Goal: Feedback & Contribution: Submit feedback/report problem

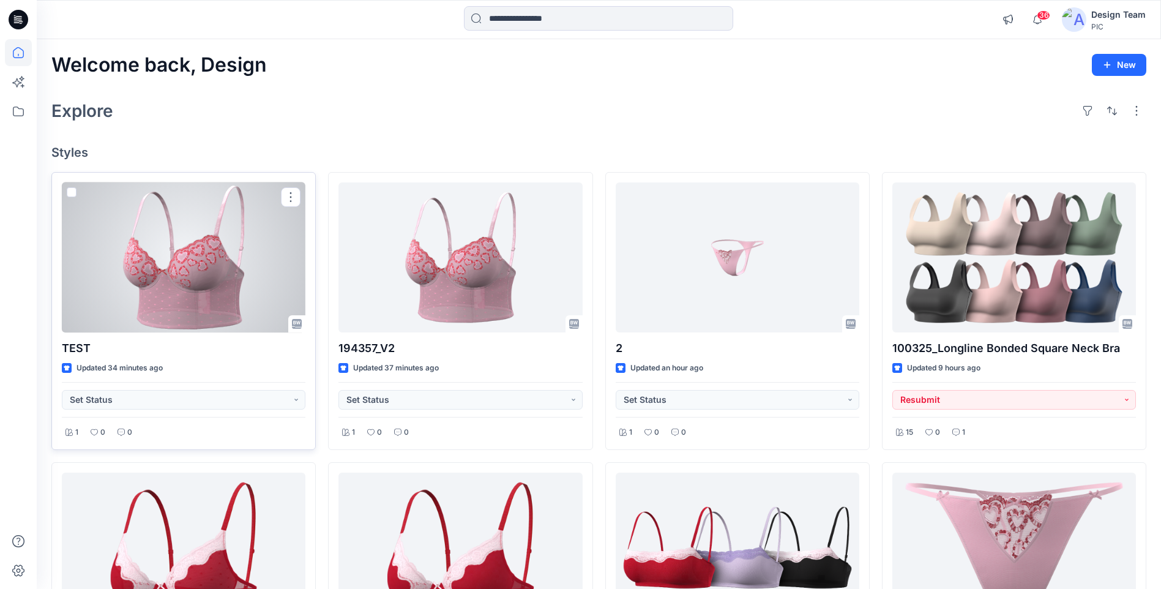
click at [255, 300] on div at bounding box center [184, 257] width 244 height 150
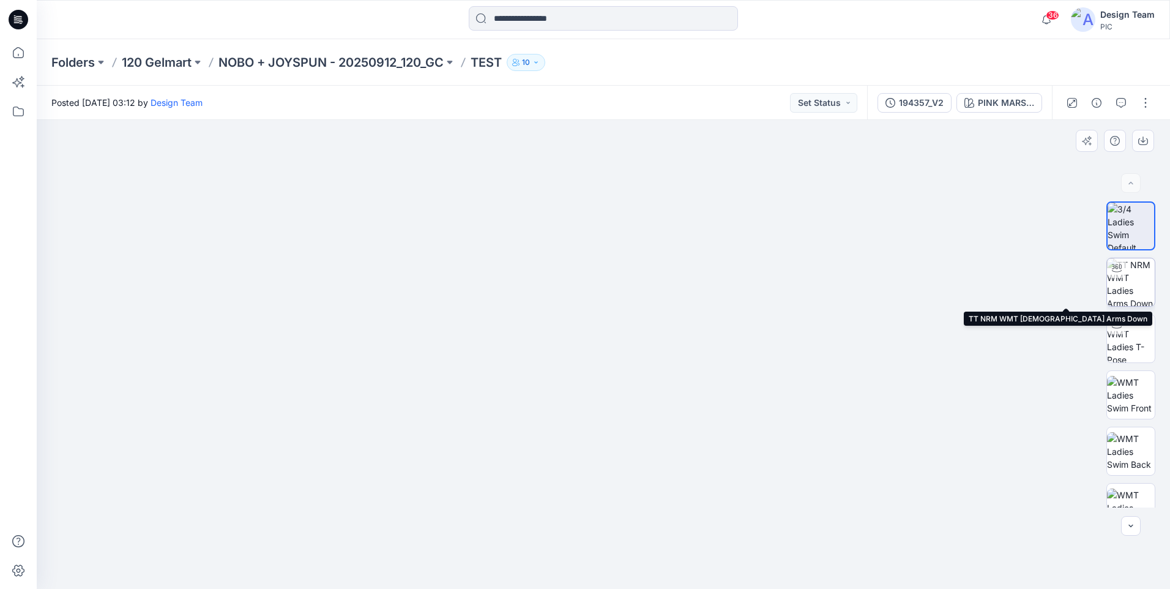
click at [1145, 278] on img at bounding box center [1131, 282] width 48 height 48
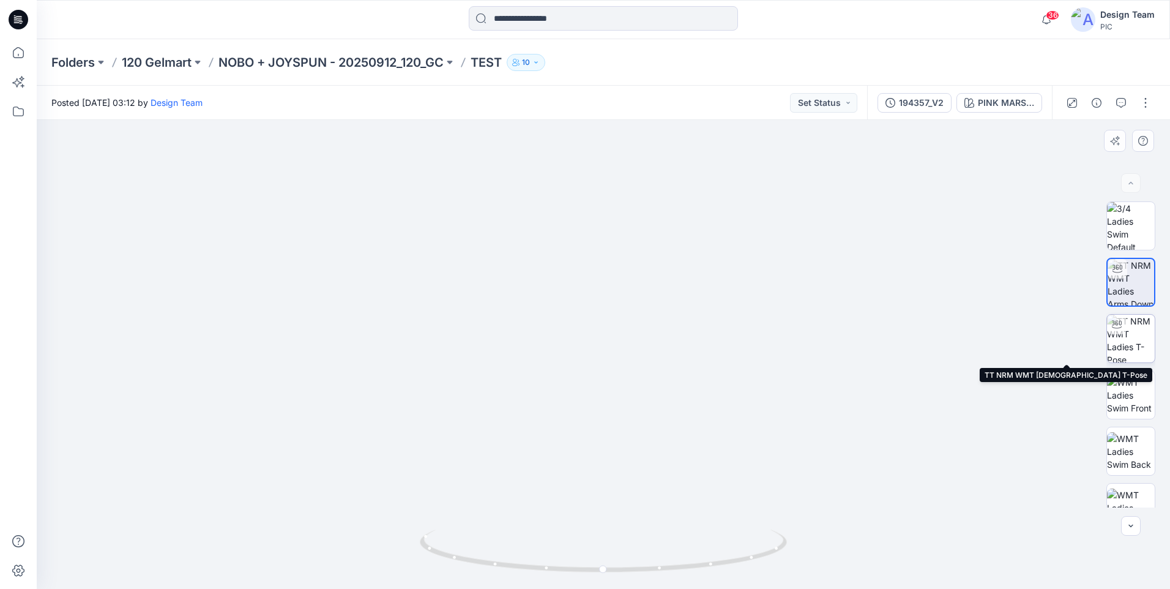
click at [1123, 343] on img at bounding box center [1131, 339] width 48 height 48
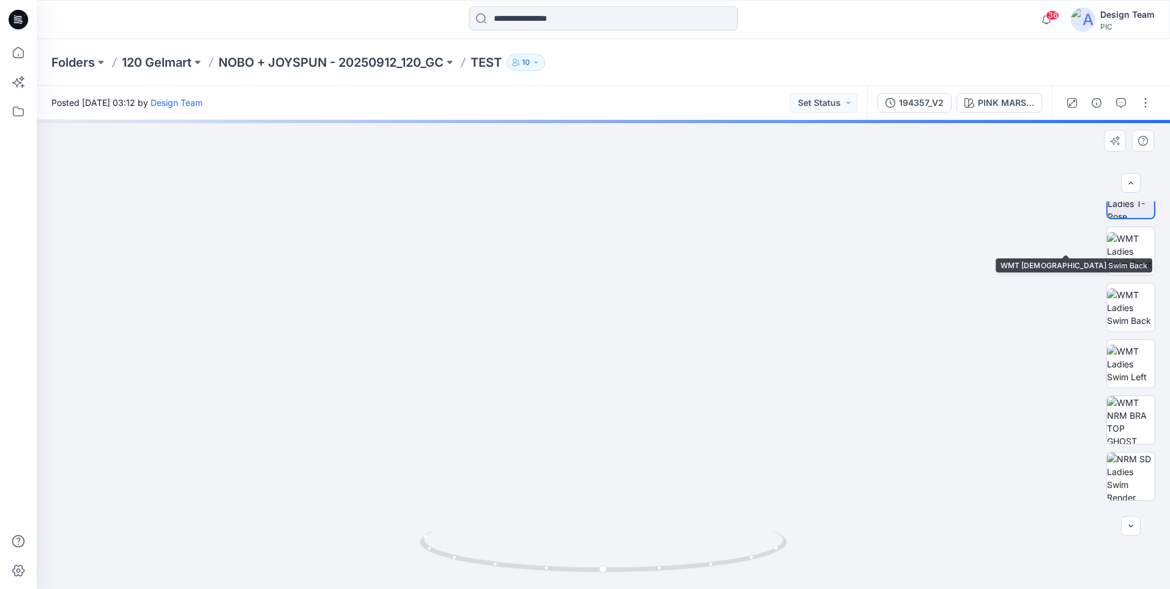
scroll to position [250, 0]
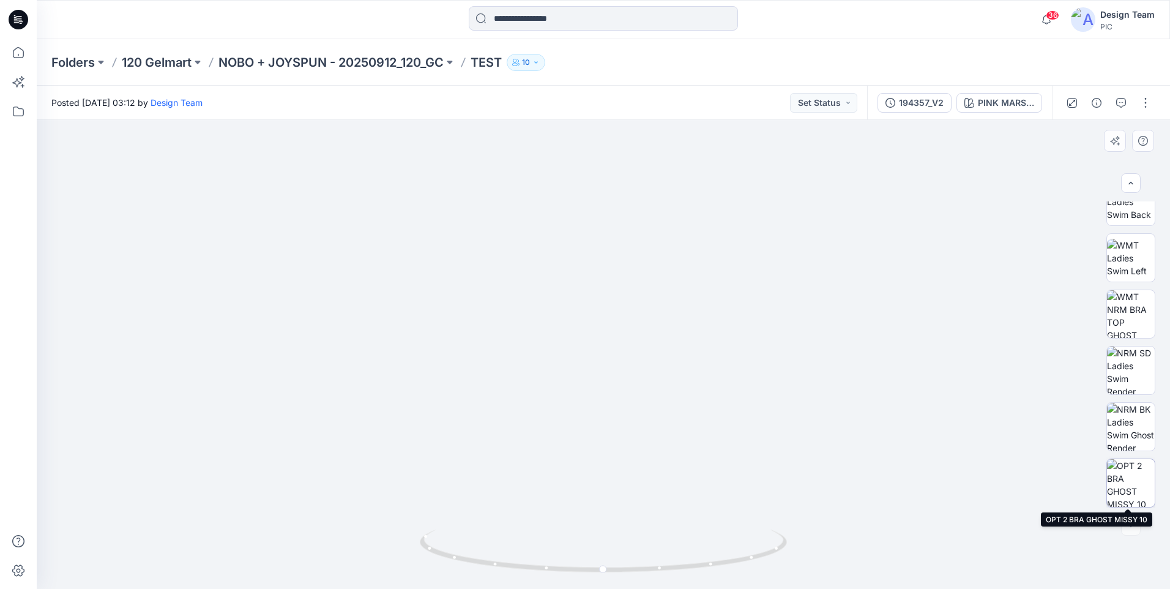
click at [1134, 476] on img at bounding box center [1131, 483] width 48 height 48
click at [12, 53] on icon at bounding box center [18, 52] width 27 height 27
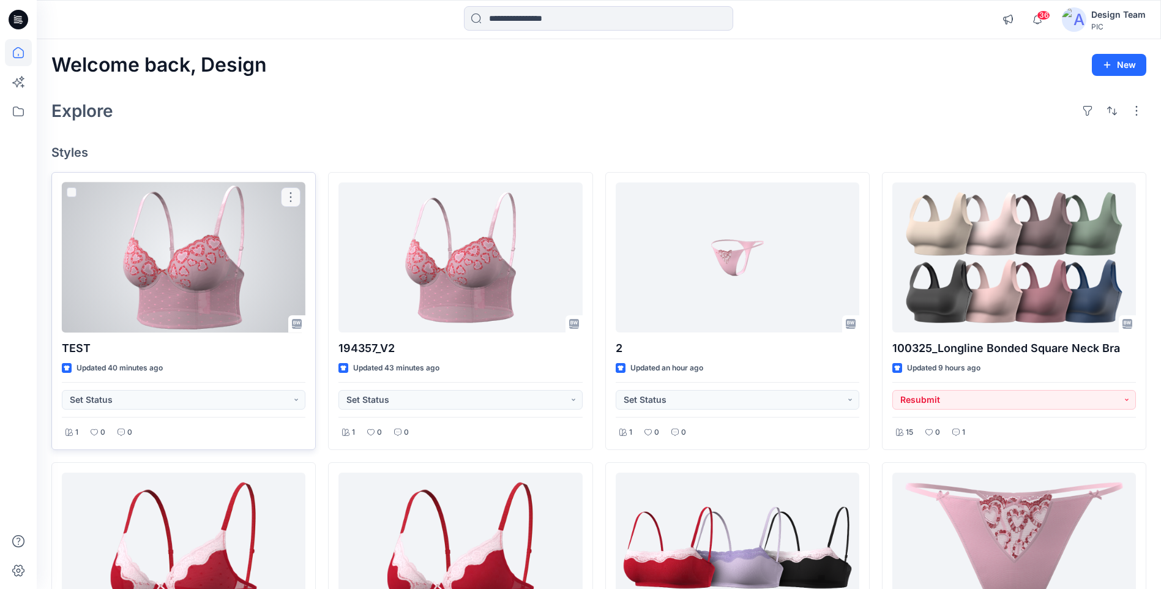
click at [290, 237] on div at bounding box center [184, 257] width 244 height 150
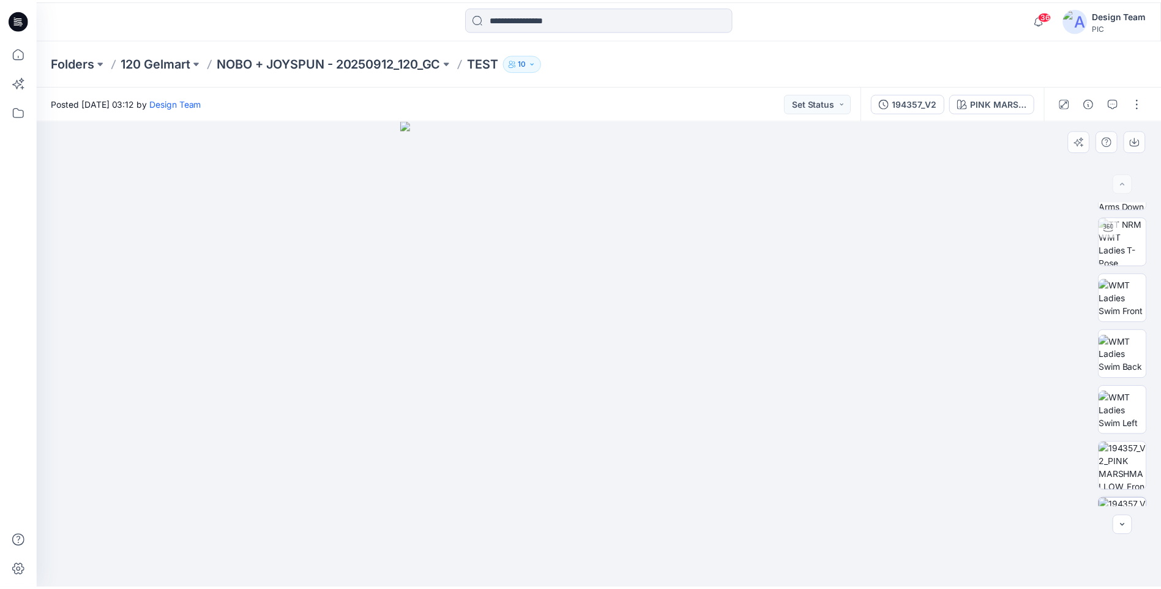
scroll to position [193, 0]
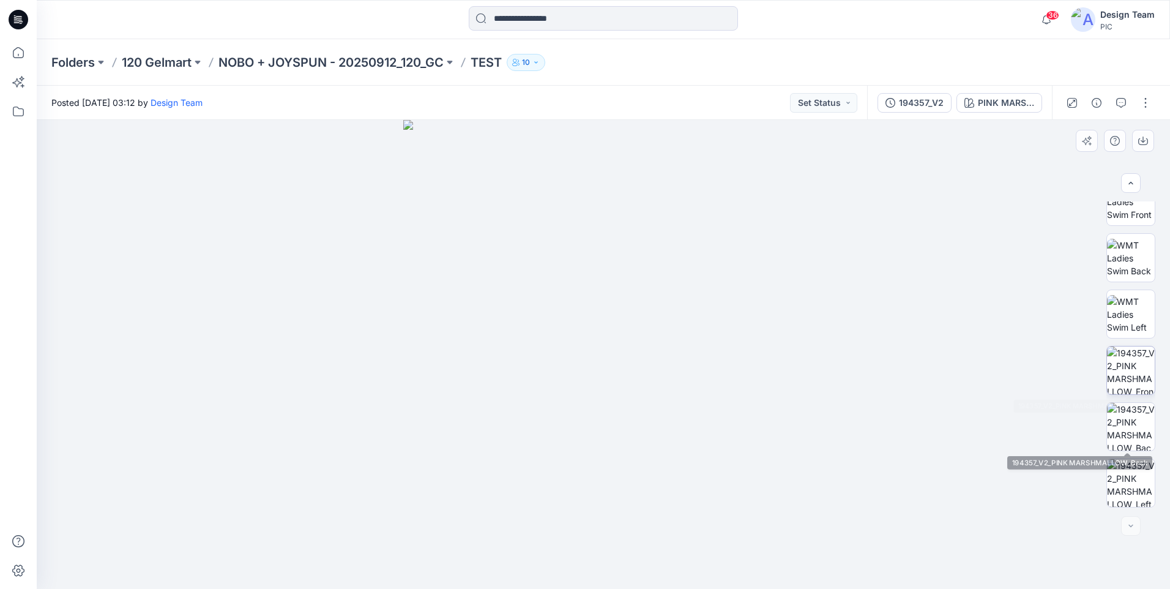
click at [1119, 374] on img at bounding box center [1131, 370] width 48 height 48
click at [18, 59] on icon at bounding box center [18, 52] width 27 height 27
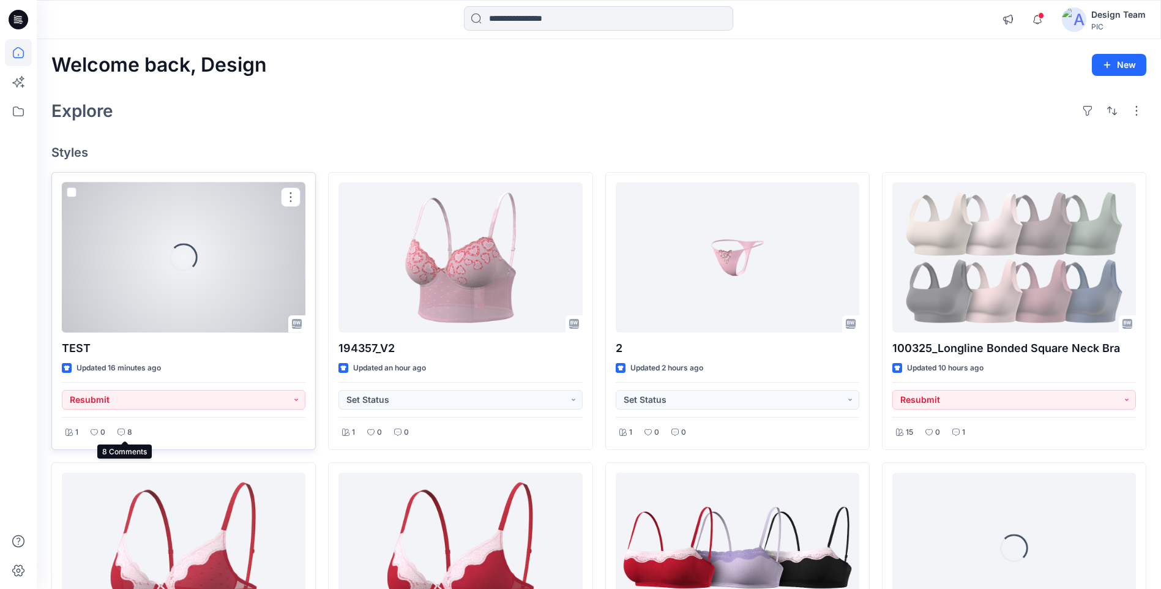
click at [128, 432] on p "8" at bounding box center [129, 432] width 5 height 13
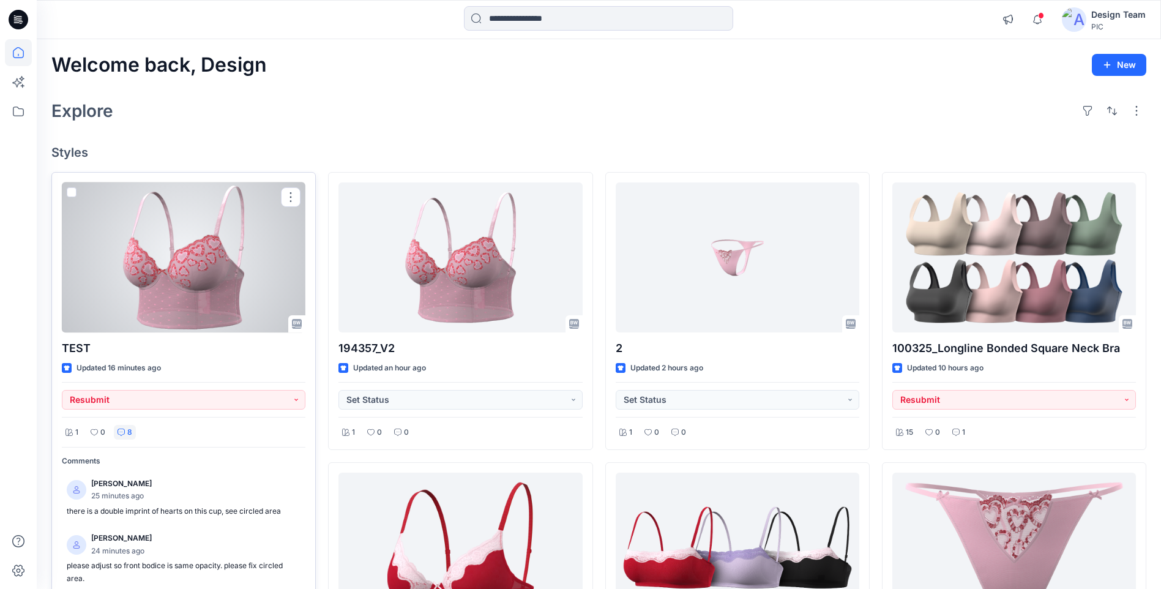
click at [225, 282] on div at bounding box center [184, 257] width 244 height 150
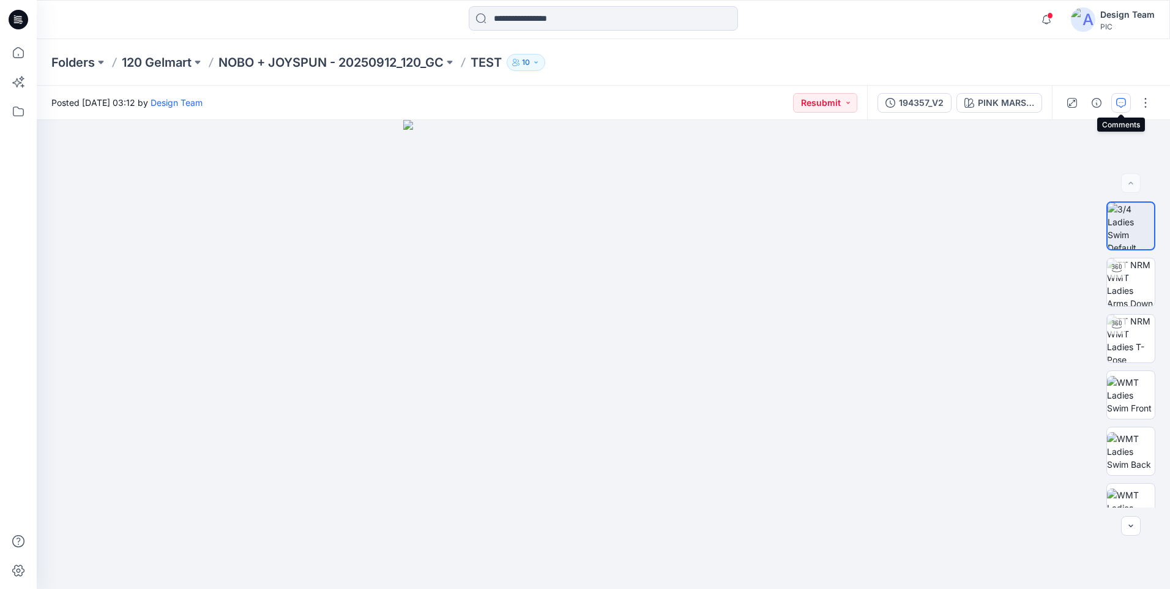
click at [1119, 103] on icon "button" at bounding box center [1121, 103] width 10 height 10
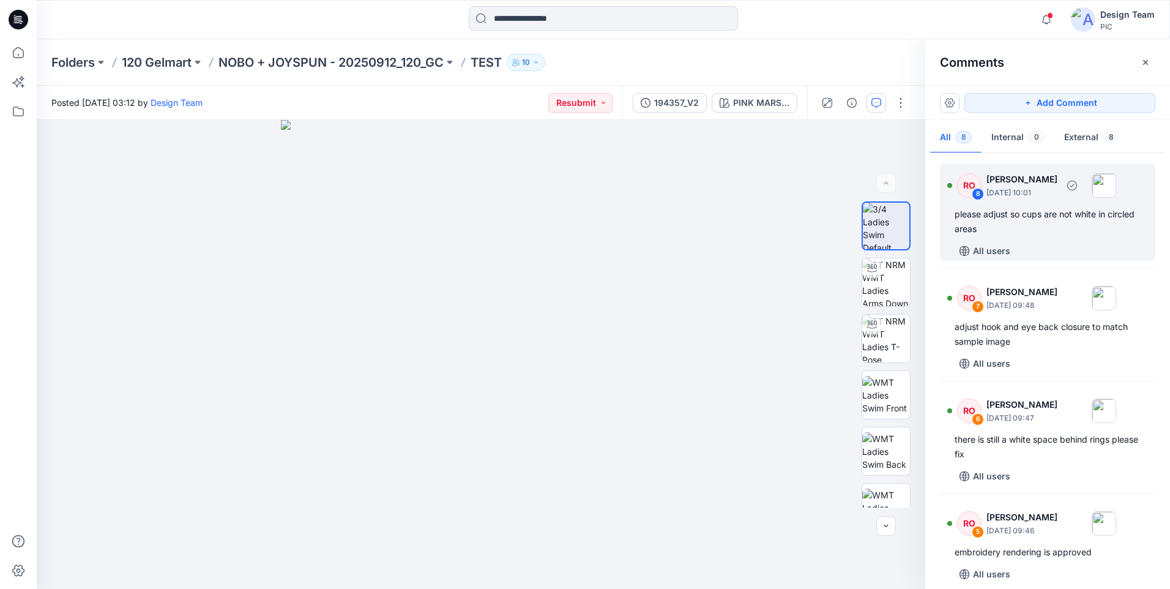
click at [1035, 233] on div "please adjust so cups are not white in circled areas" at bounding box center [1048, 221] width 186 height 29
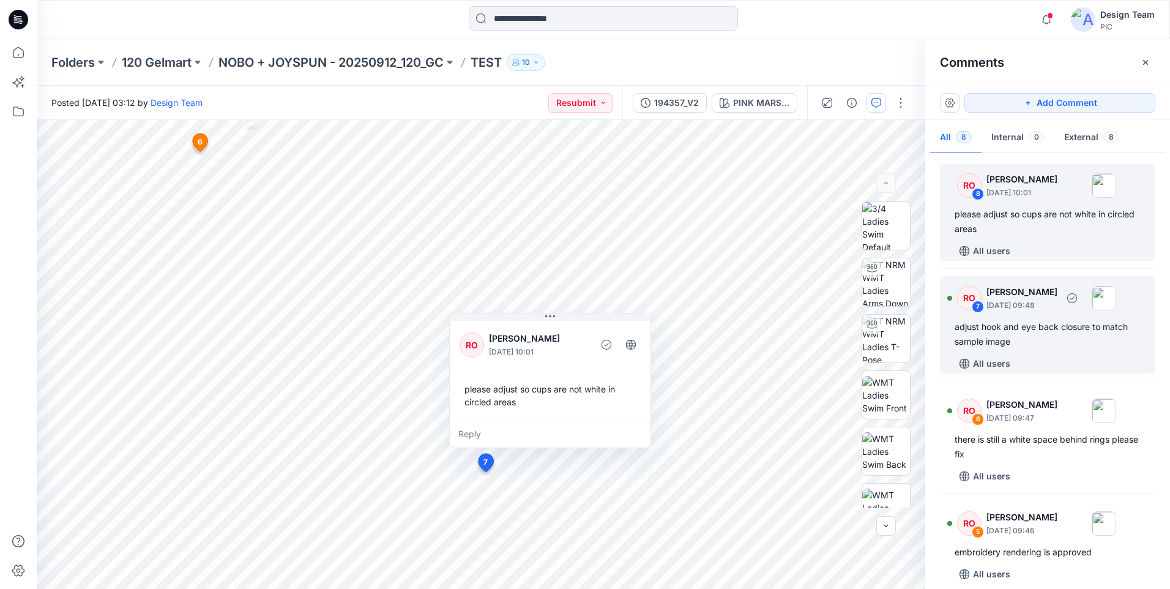
click at [1060, 338] on div "adjust hook and eye back closure to match sample image" at bounding box center [1048, 333] width 186 height 29
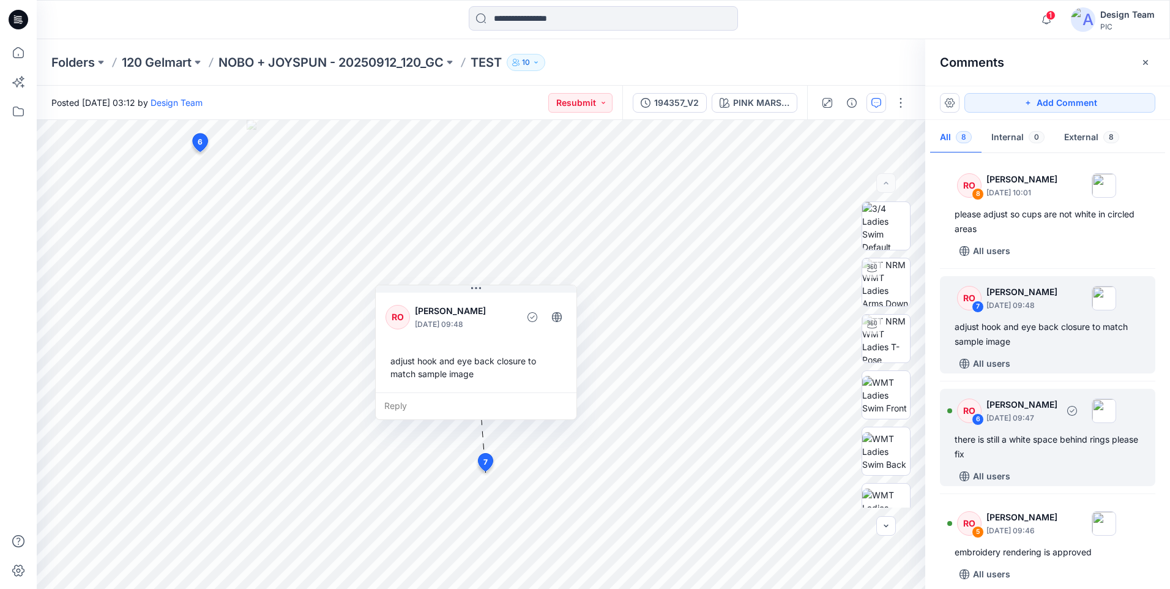
click at [1017, 447] on div "there is still a white space behind rings please fix" at bounding box center [1048, 446] width 186 height 29
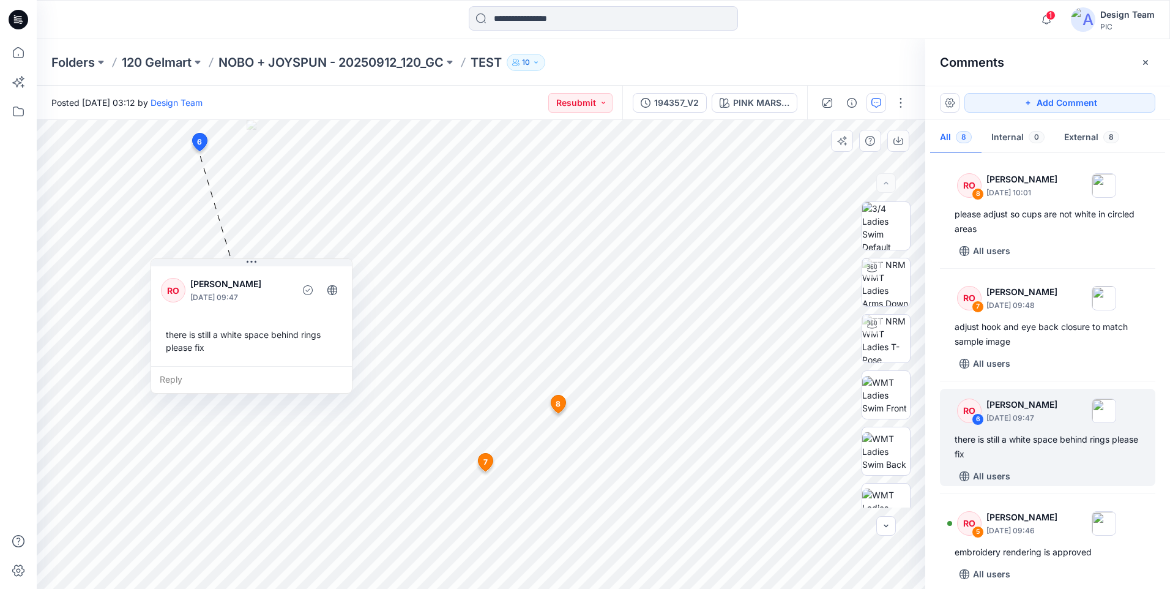
drag, startPoint x: 294, startPoint y: 252, endPoint x: 277, endPoint y: 267, distance: 22.6
click at [277, 267] on div "RO Raquel Ortiz October 11, 2025 09:47 there is still a white space behind ring…" at bounding box center [251, 315] width 201 height 102
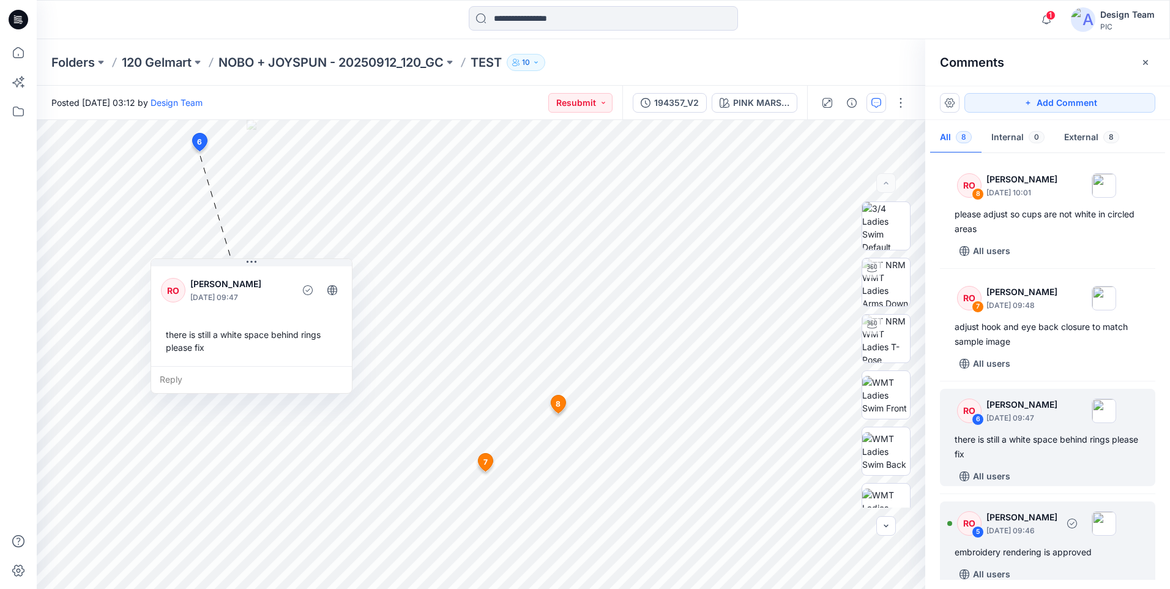
click at [1017, 558] on div "embroidery rendering is approved" at bounding box center [1048, 552] width 186 height 15
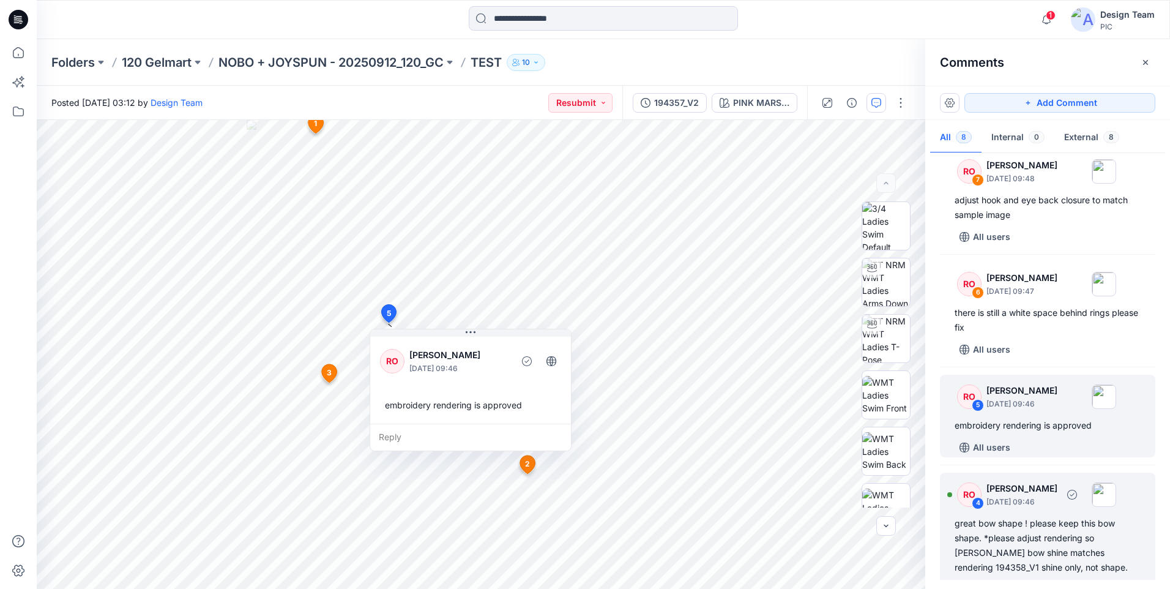
scroll to position [188, 0]
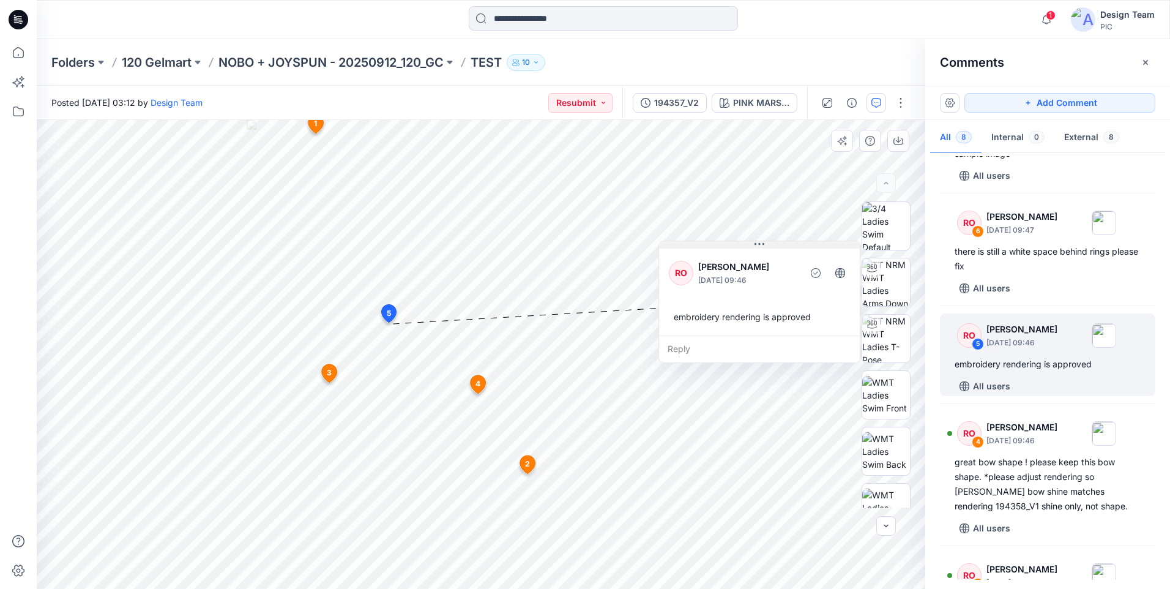
drag, startPoint x: 514, startPoint y: 333, endPoint x: 803, endPoint y: 245, distance: 302.0
click at [803, 245] on button at bounding box center [759, 244] width 201 height 7
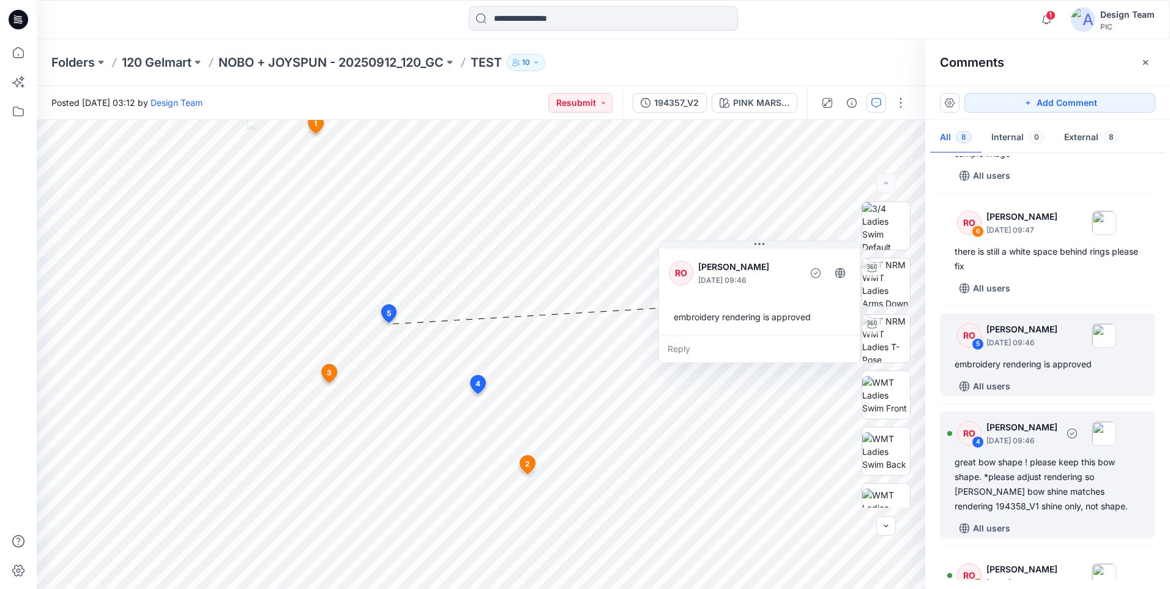
click at [1017, 490] on div "great bow shape ! please keep this bow shape. *please adjust rendering so satin…" at bounding box center [1048, 484] width 186 height 59
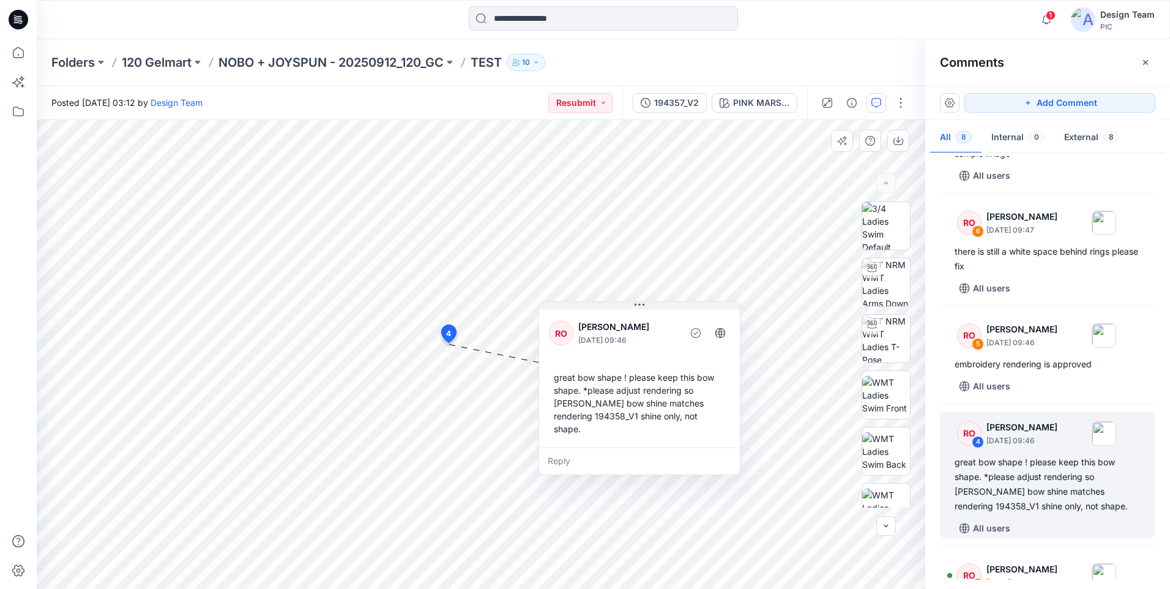
drag, startPoint x: 532, startPoint y: 250, endPoint x: 650, endPoint y: 309, distance: 132.7
click at [650, 309] on div "RO Raquel Ortiz October 11, 2025 09:46 great bow shape ! please keep this bow s…" at bounding box center [639, 377] width 201 height 141
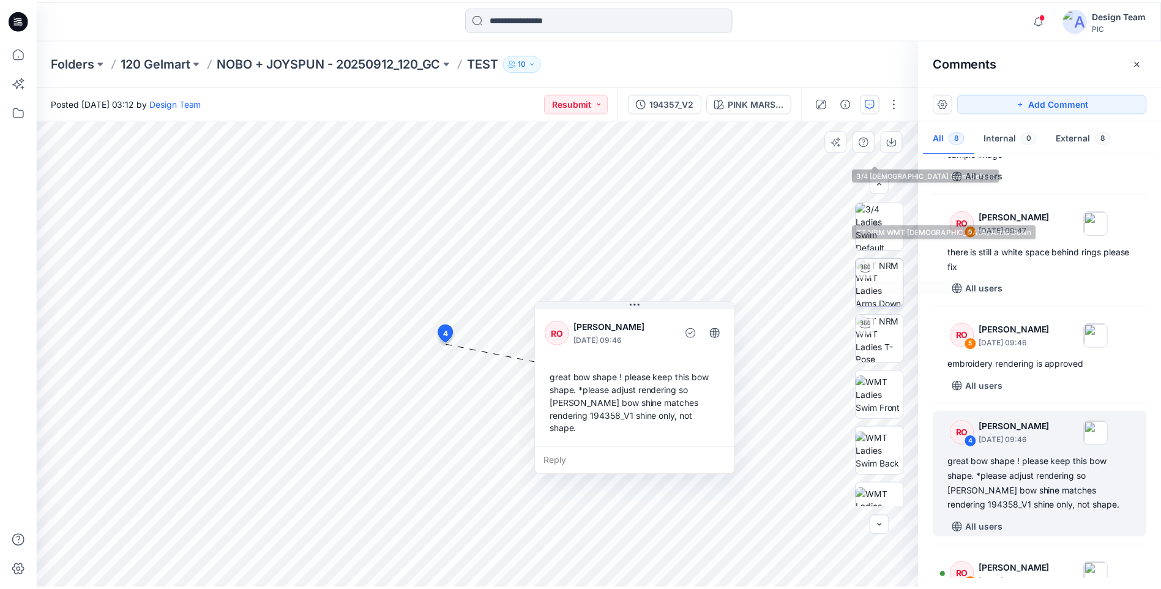
scroll to position [193, 0]
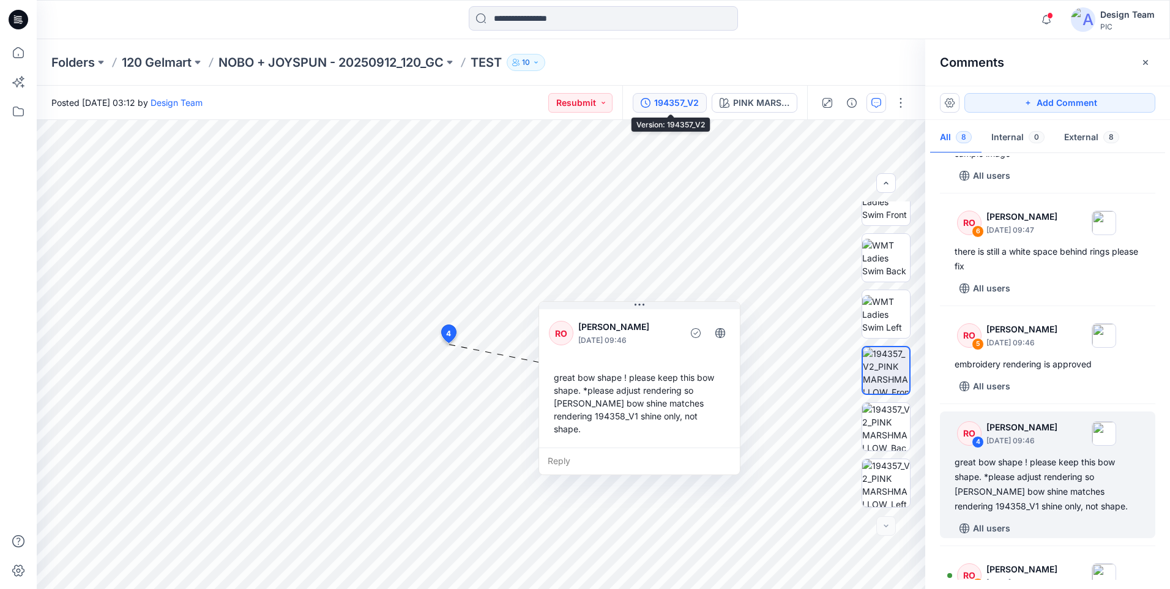
click at [686, 102] on div "194357_V2" at bounding box center [676, 102] width 45 height 13
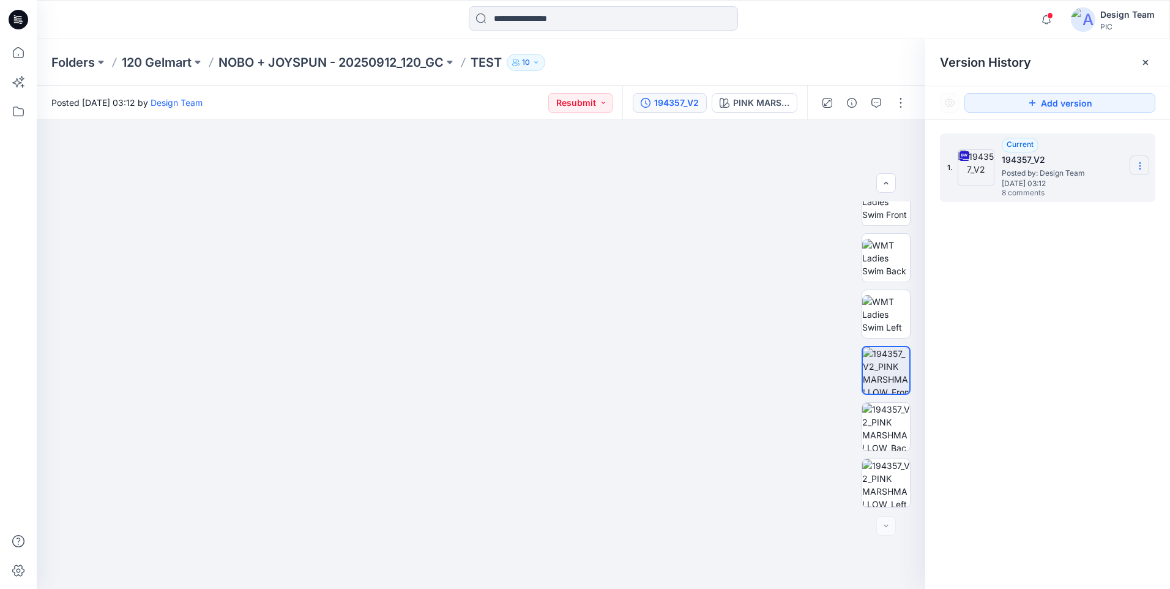
click at [1138, 161] on icon at bounding box center [1140, 166] width 10 height 10
click at [1068, 196] on span "Download Source BW File" at bounding box center [1078, 189] width 103 height 15
click at [18, 50] on icon at bounding box center [18, 52] width 27 height 27
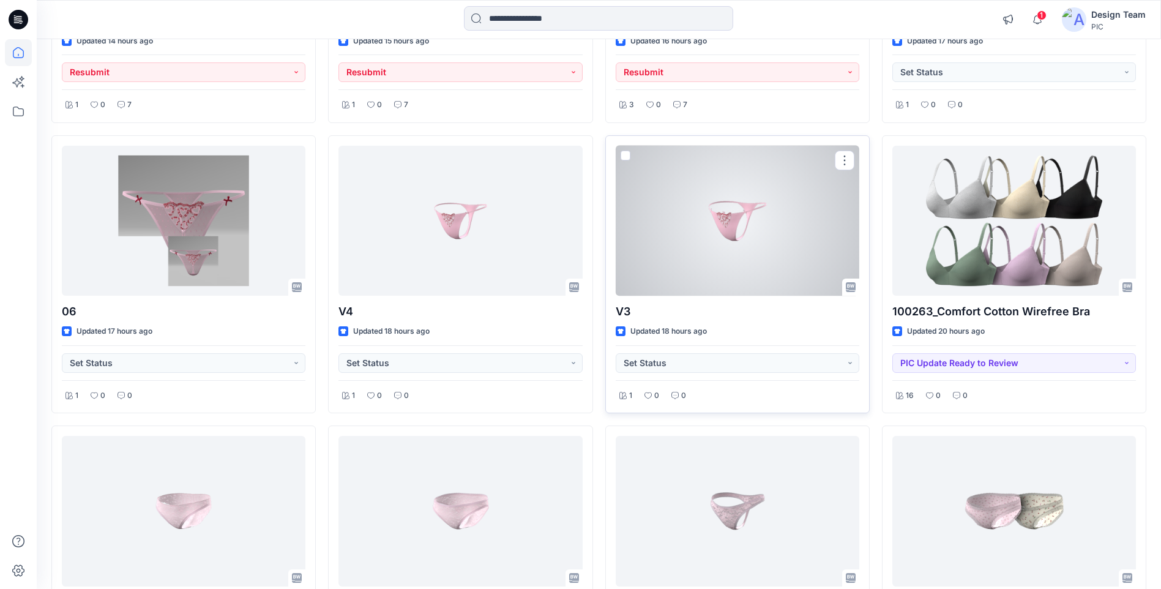
scroll to position [868, 0]
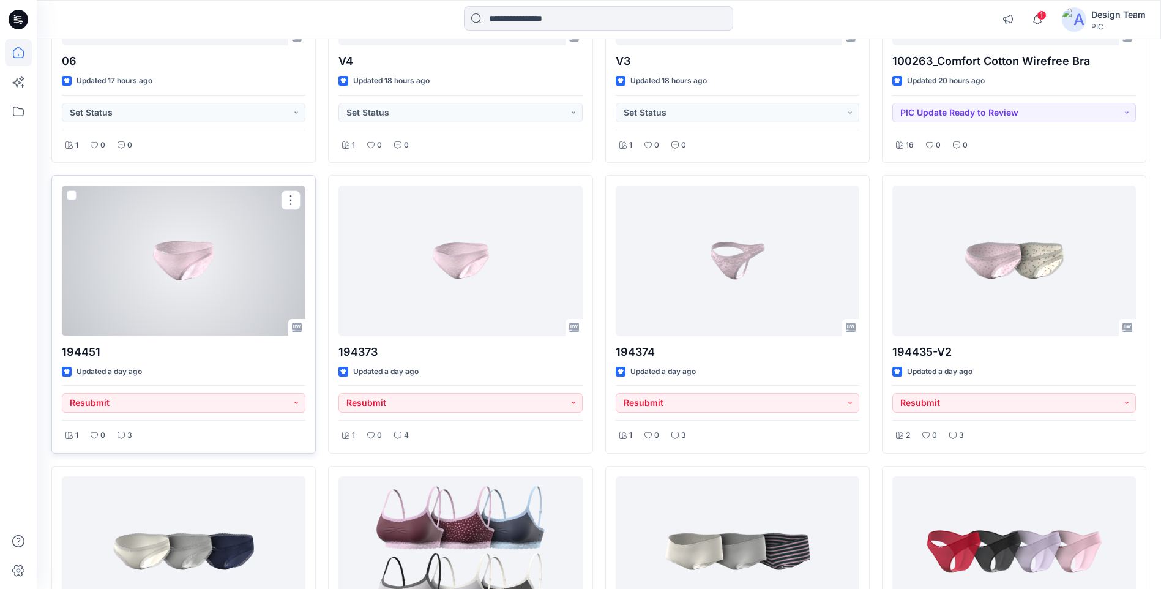
click at [209, 285] on div at bounding box center [184, 260] width 244 height 150
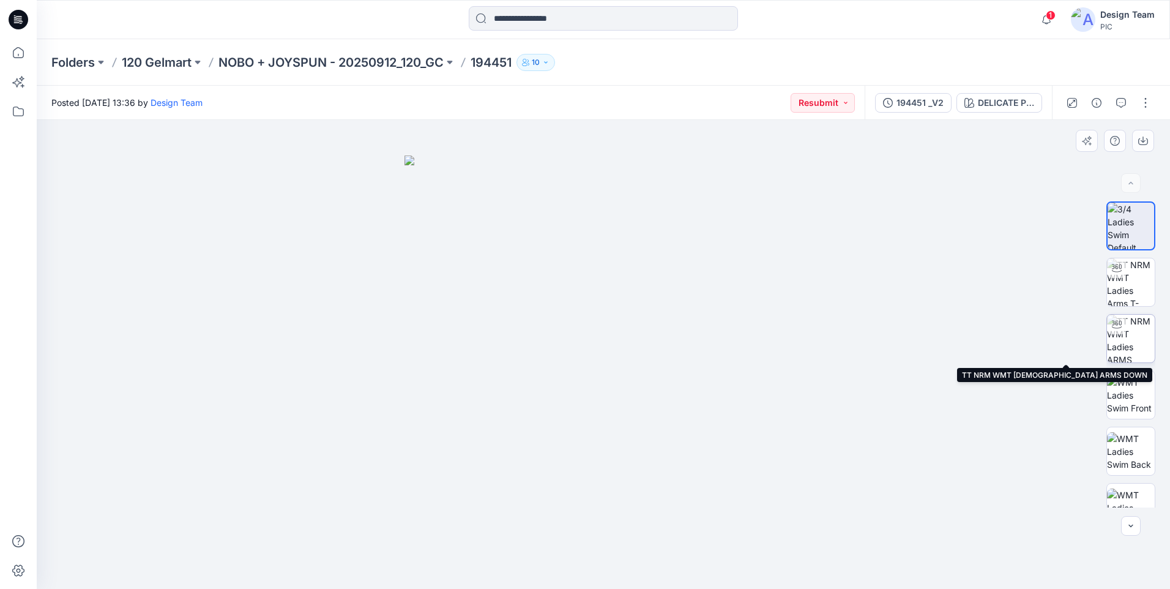
click at [1131, 334] on img at bounding box center [1131, 339] width 48 height 48
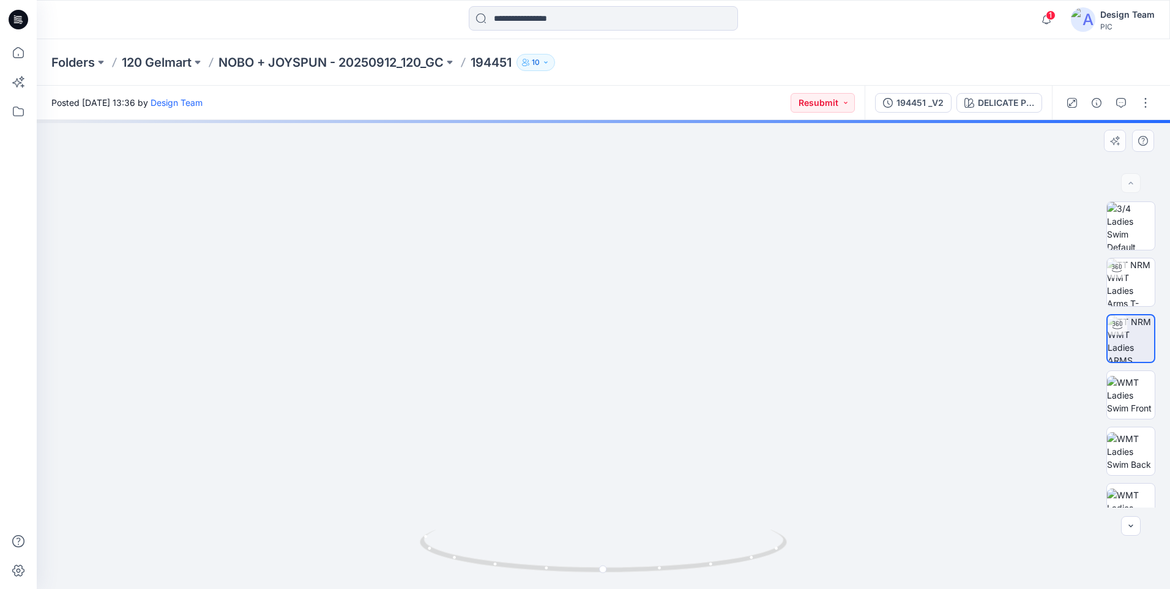
drag, startPoint x: 593, startPoint y: 466, endPoint x: 617, endPoint y: 222, distance: 244.8
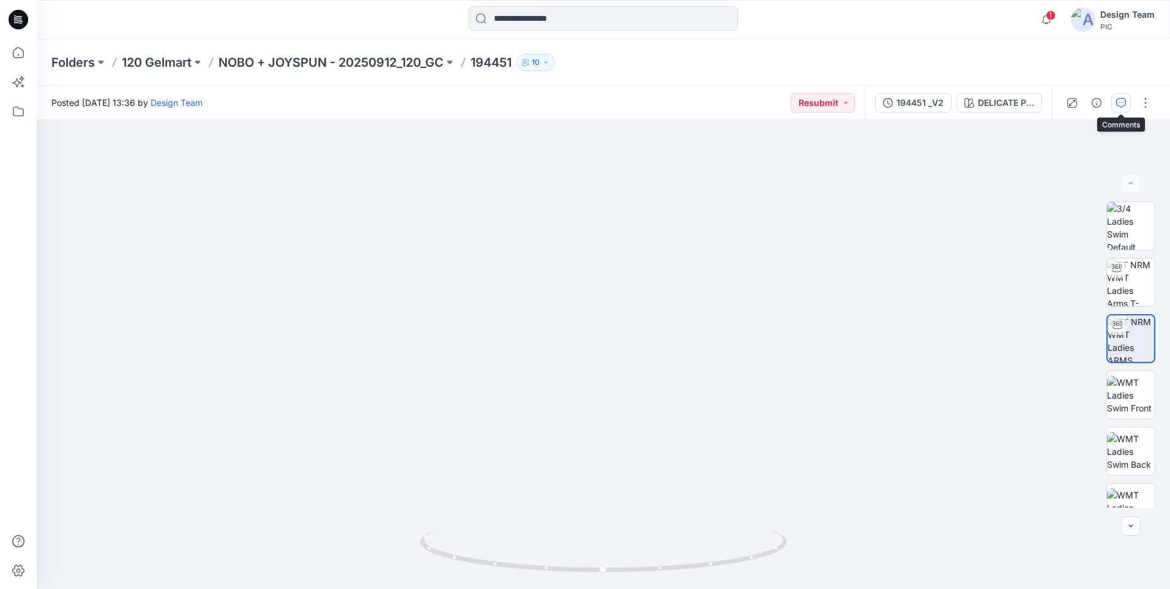
click at [1119, 105] on icon "button" at bounding box center [1121, 103] width 10 height 10
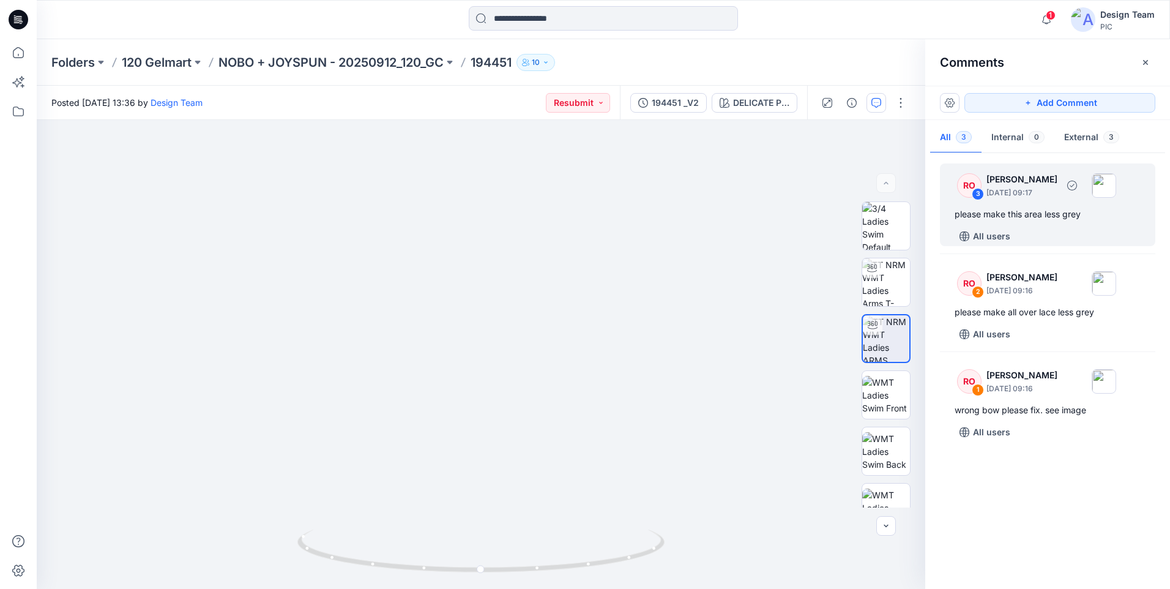
click at [1057, 222] on div "RO 3 Raquel Ortiz October 10, 2025 09:17 please make this area less grey All us…" at bounding box center [1047, 204] width 215 height 83
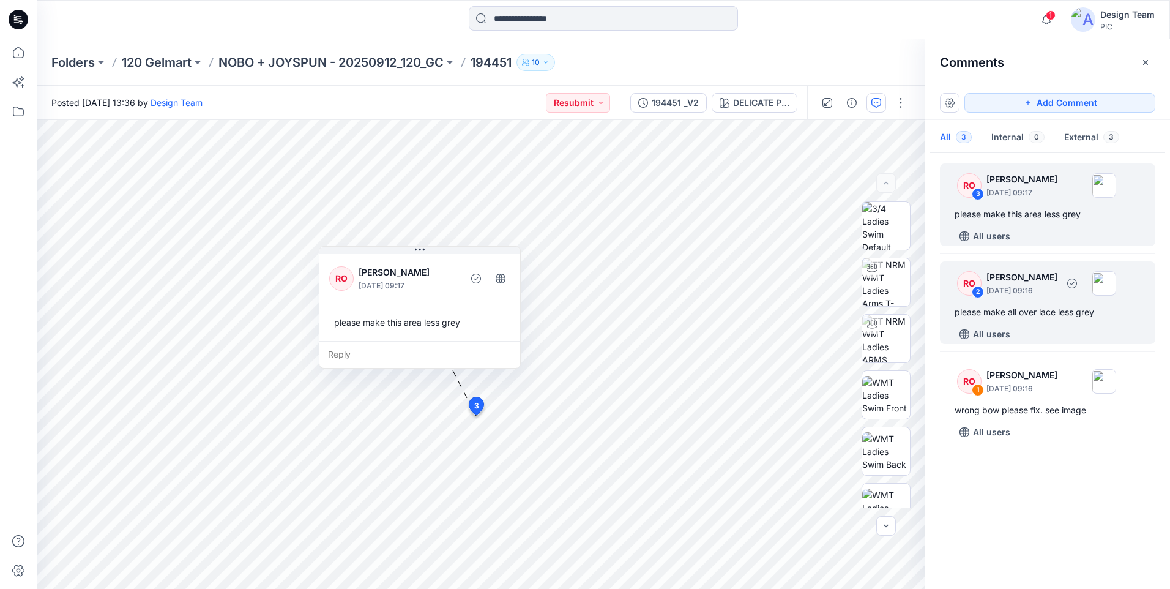
click at [1040, 327] on div "All users" at bounding box center [1055, 334] width 201 height 20
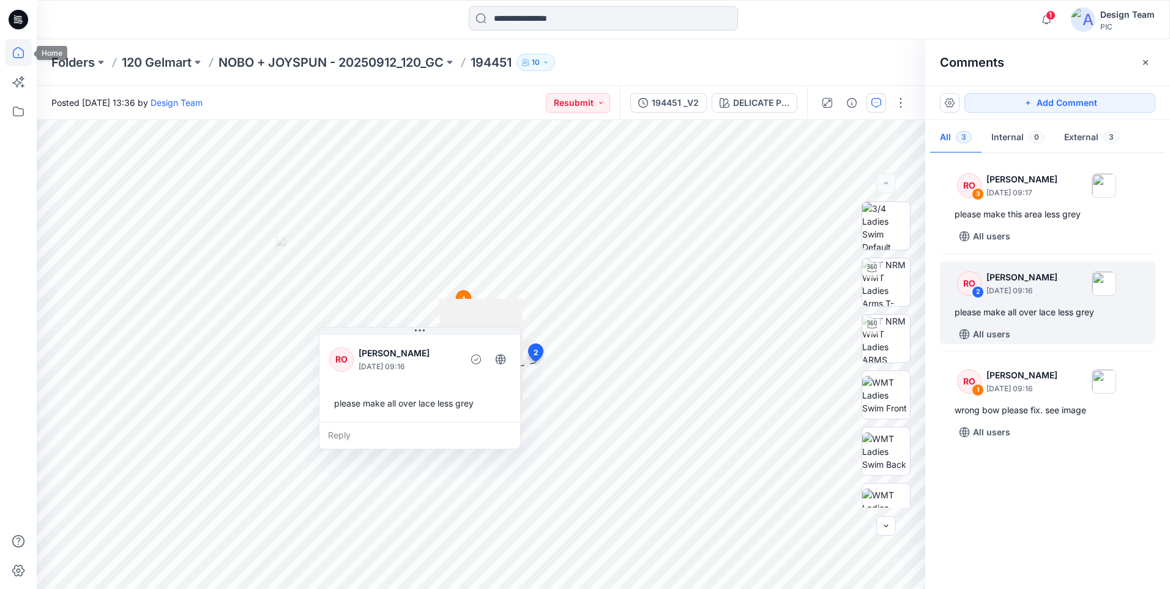
click at [20, 54] on icon at bounding box center [18, 52] width 27 height 27
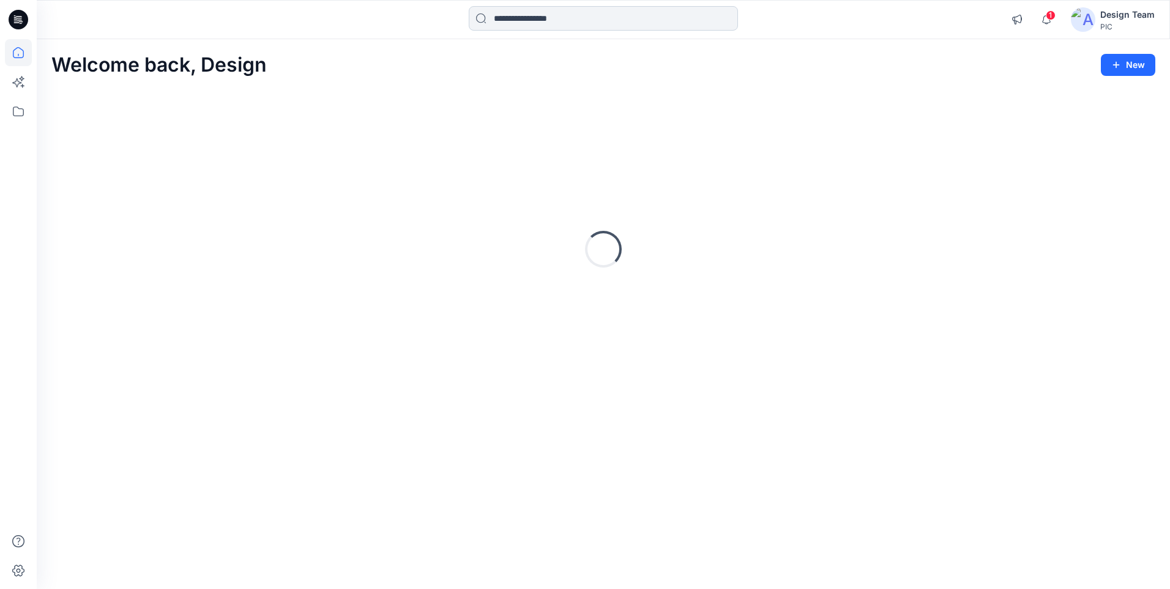
click at [520, 17] on input at bounding box center [603, 18] width 269 height 24
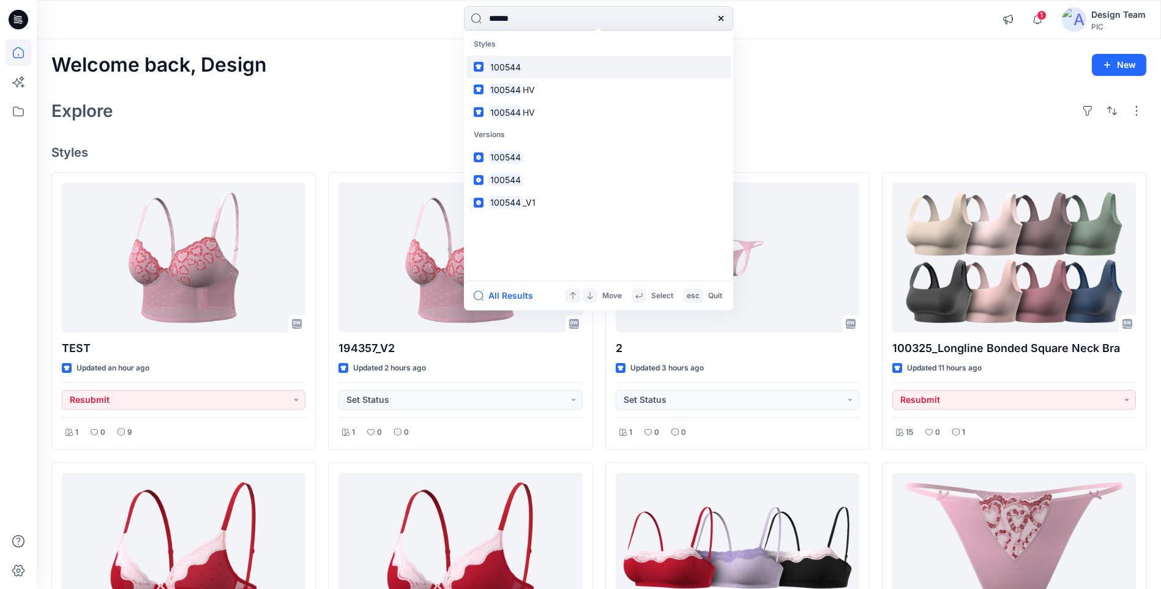
type input "******"
click at [527, 64] on link "100544" at bounding box center [598, 67] width 264 height 23
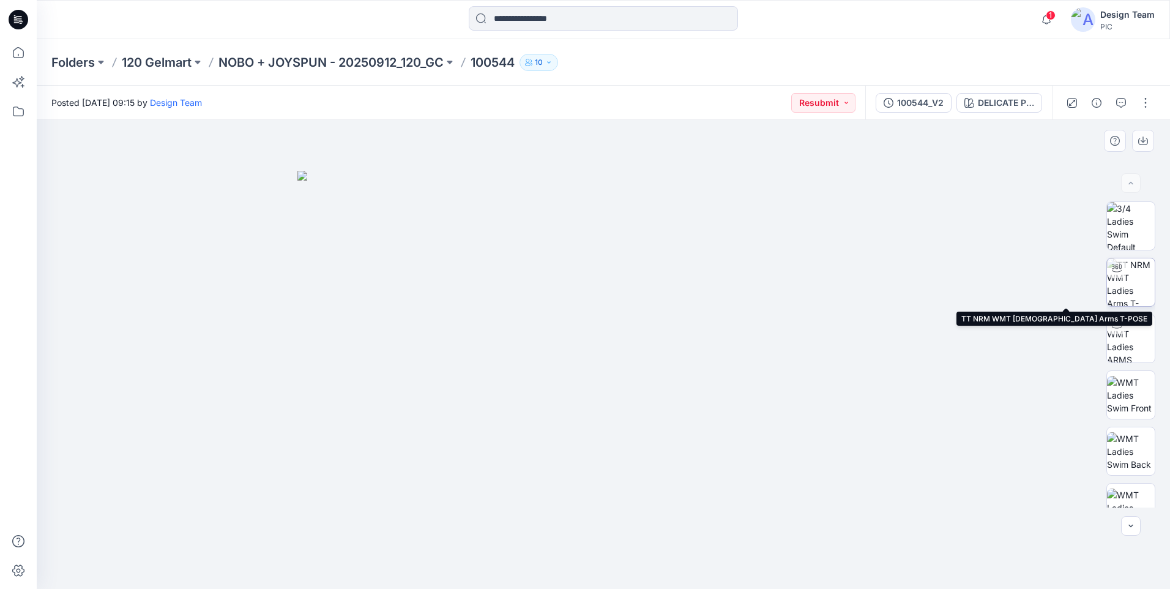
click at [1122, 285] on img at bounding box center [1131, 282] width 48 height 48
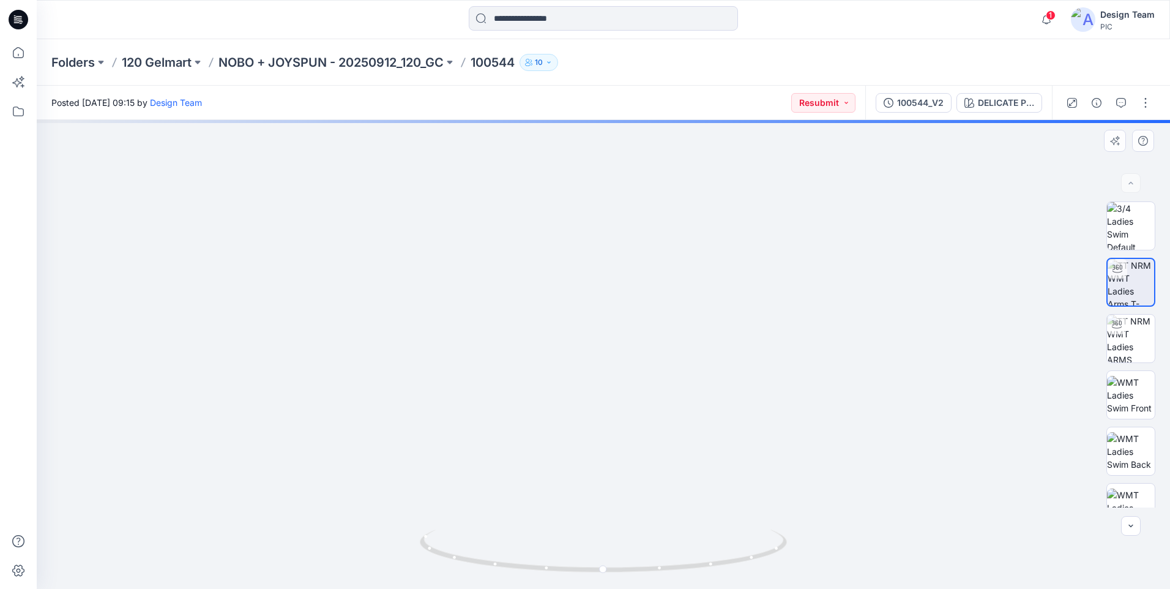
drag, startPoint x: 601, startPoint y: 475, endPoint x: 597, endPoint y: 137, distance: 337.8
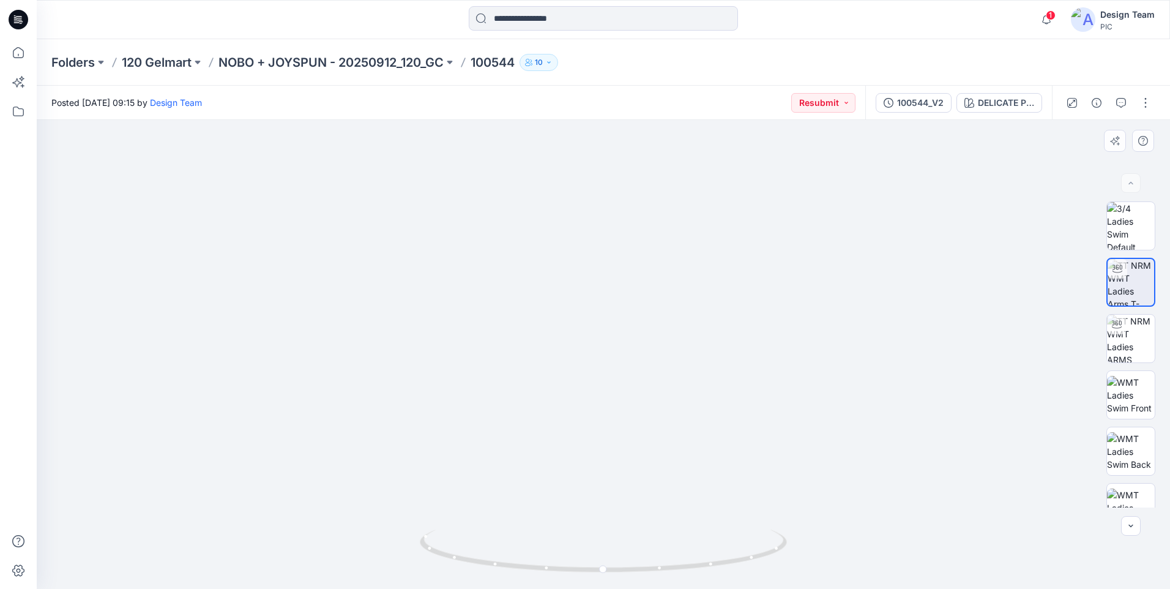
click at [608, 173] on img at bounding box center [603, 176] width 838 height 826
click at [926, 106] on div "100544_V2" at bounding box center [920, 102] width 47 height 13
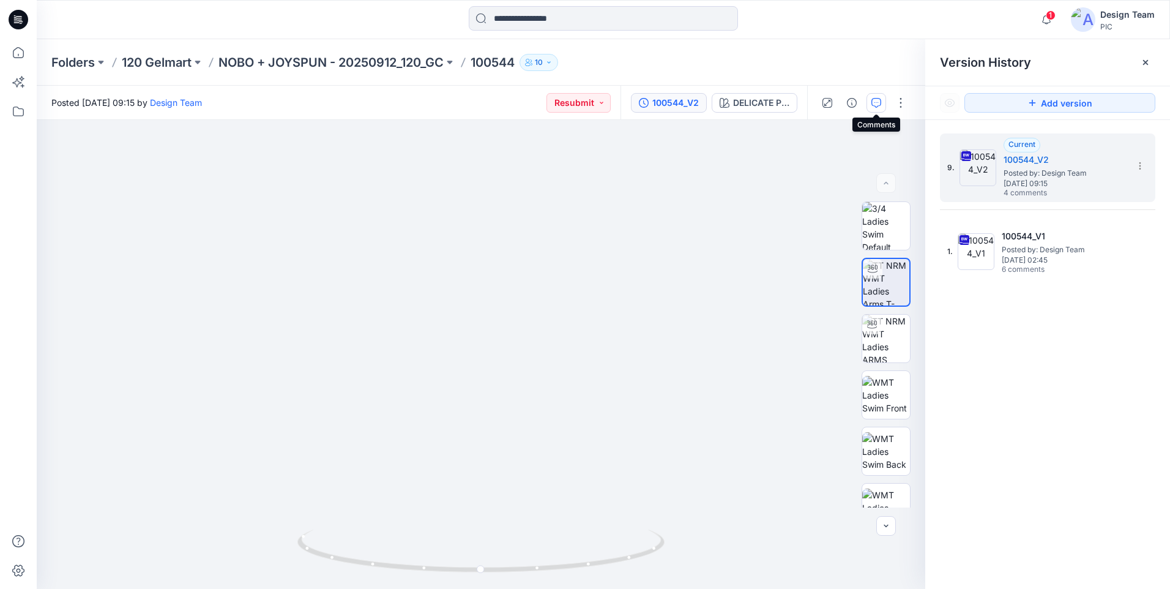
click at [876, 100] on icon "button" at bounding box center [876, 103] width 10 height 10
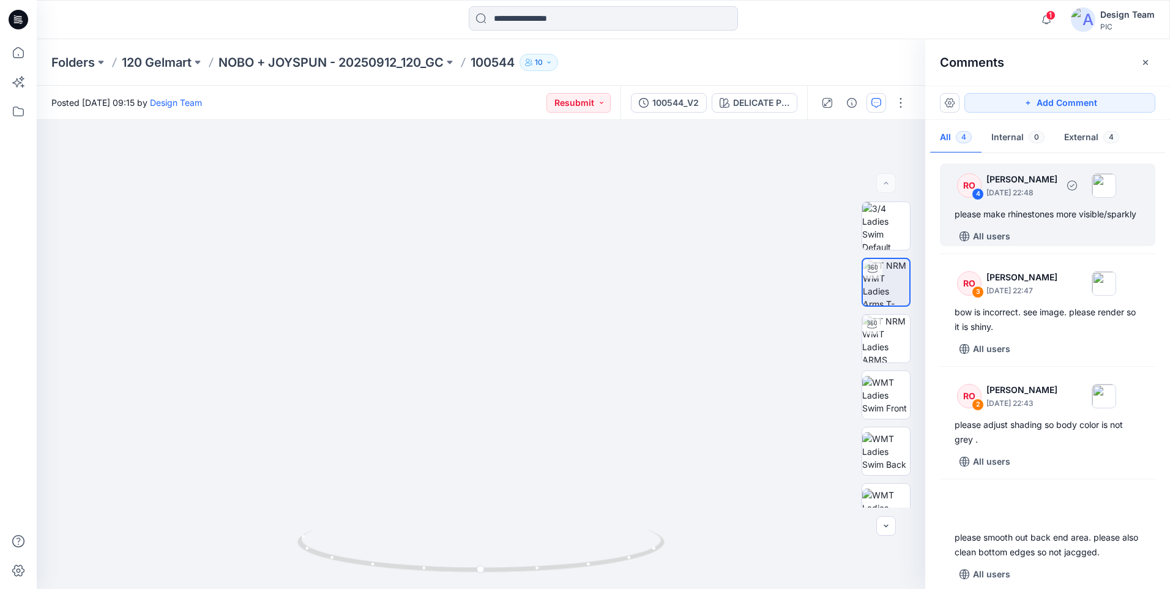
click at [1035, 214] on div "please make rhinestones more visible/sparkly" at bounding box center [1048, 214] width 186 height 15
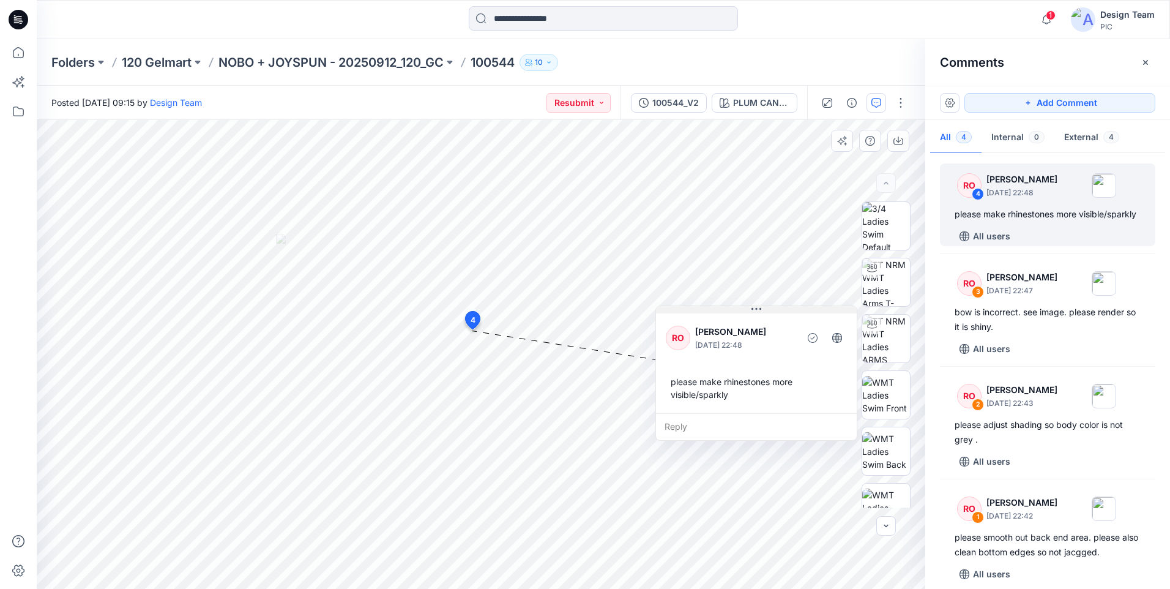
drag, startPoint x: 533, startPoint y: 345, endPoint x: 735, endPoint y: 315, distance: 204.1
click at [735, 315] on div "RO Raquel Ortiz October 08, 2025 22:48 please make rhinestones more visible/spa…" at bounding box center [756, 362] width 201 height 102
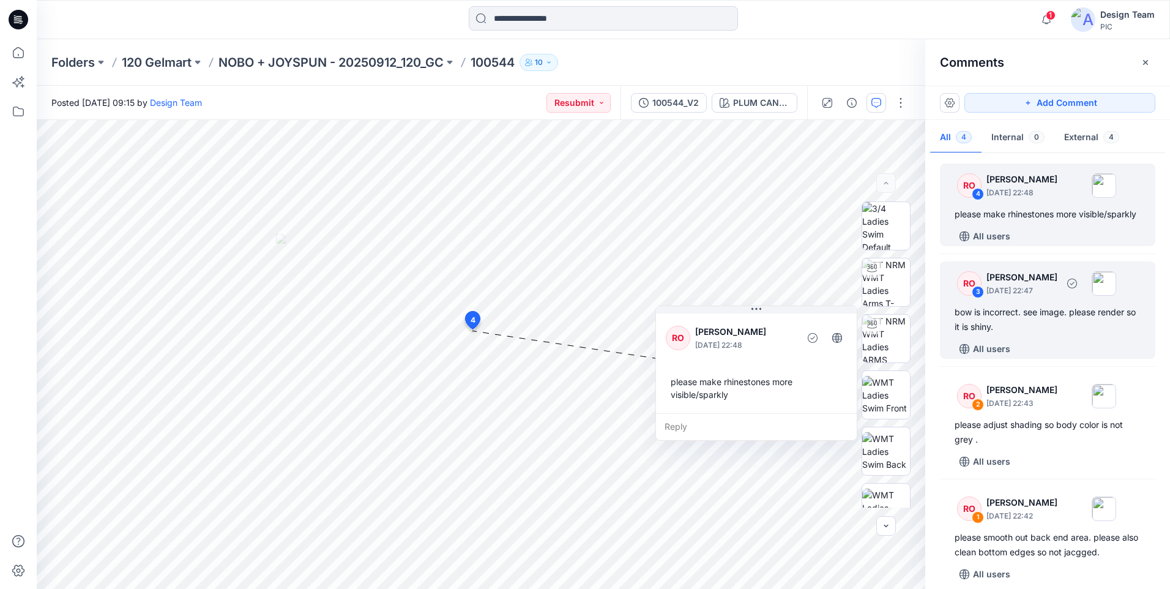
click at [1051, 349] on div "RO 3 Raquel Ortiz October 08, 2025 22:47 bow is incorrect. see image. please re…" at bounding box center [1047, 309] width 215 height 97
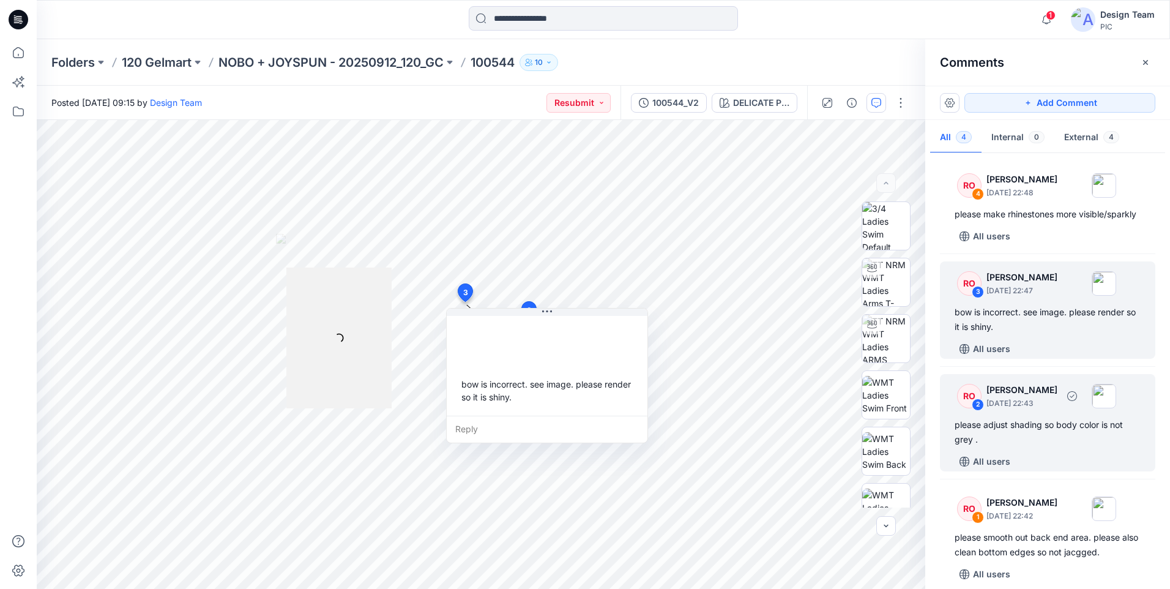
click at [1007, 447] on div "please adjust shading so body color is not grey ." at bounding box center [1048, 431] width 186 height 29
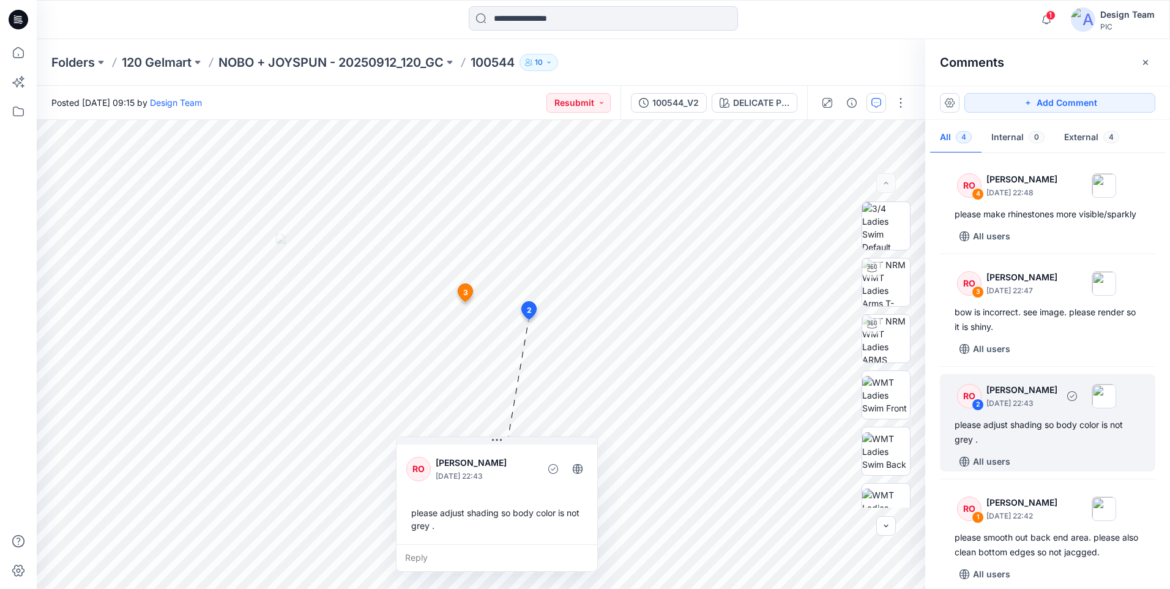
scroll to position [26, 0]
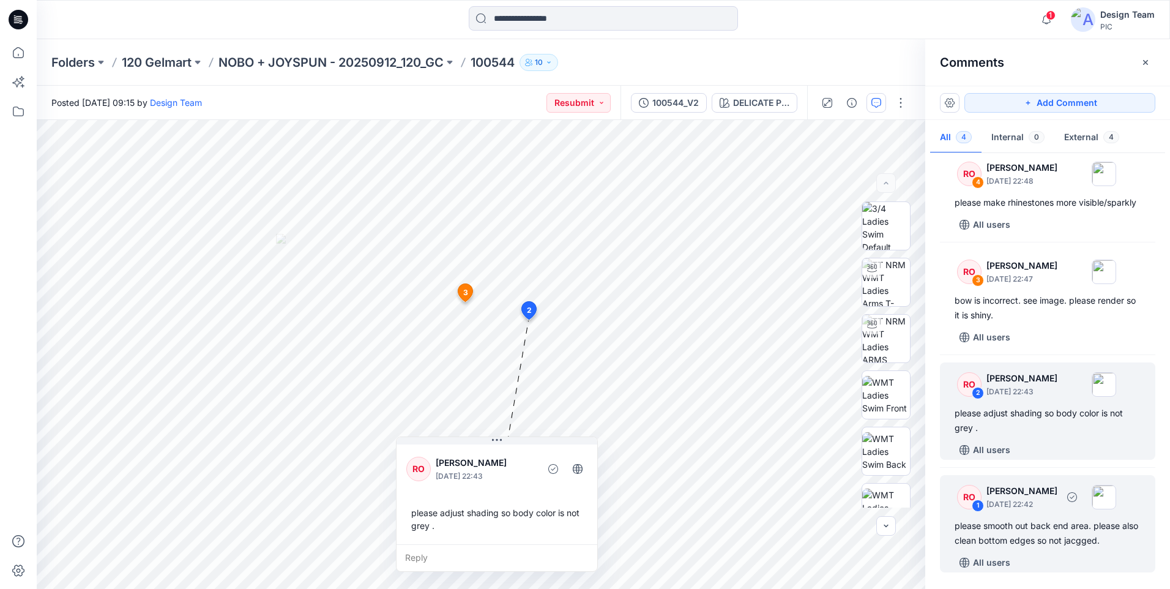
click at [969, 535] on div "please smooth out back end area. please also clean bottom edges so not jacgged." at bounding box center [1048, 532] width 186 height 29
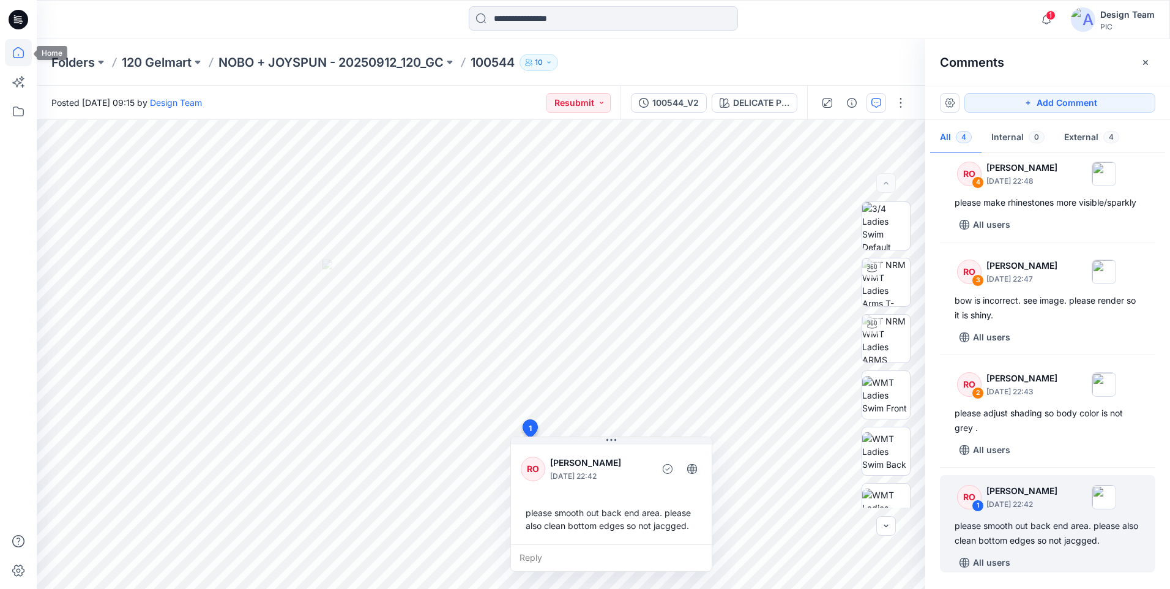
click at [28, 53] on icon at bounding box center [18, 52] width 27 height 27
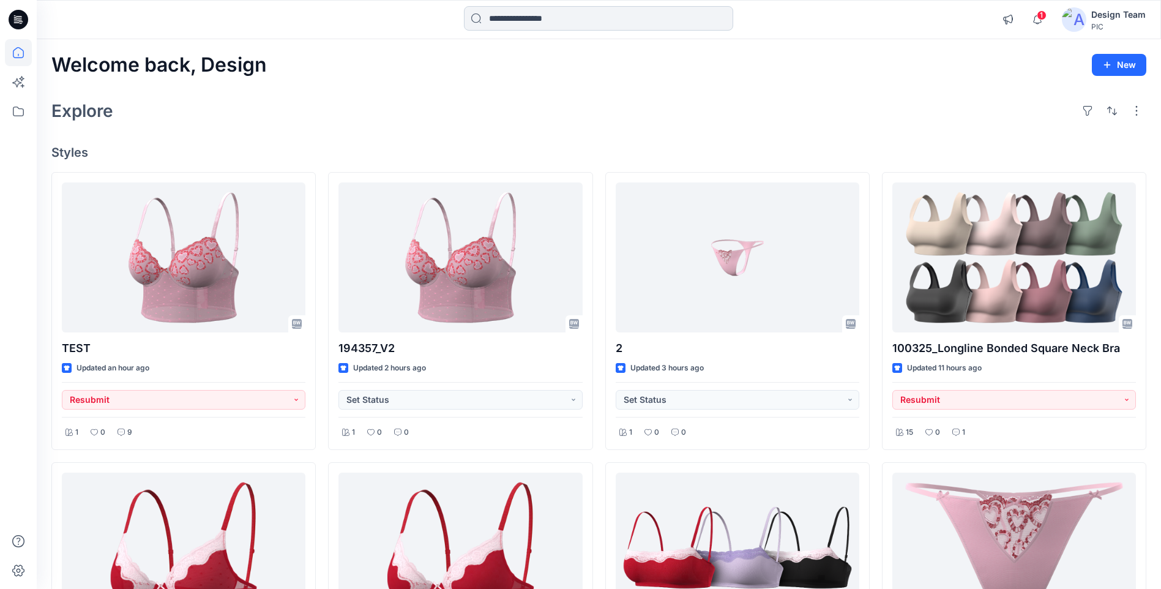
click at [605, 17] on input at bounding box center [598, 18] width 269 height 24
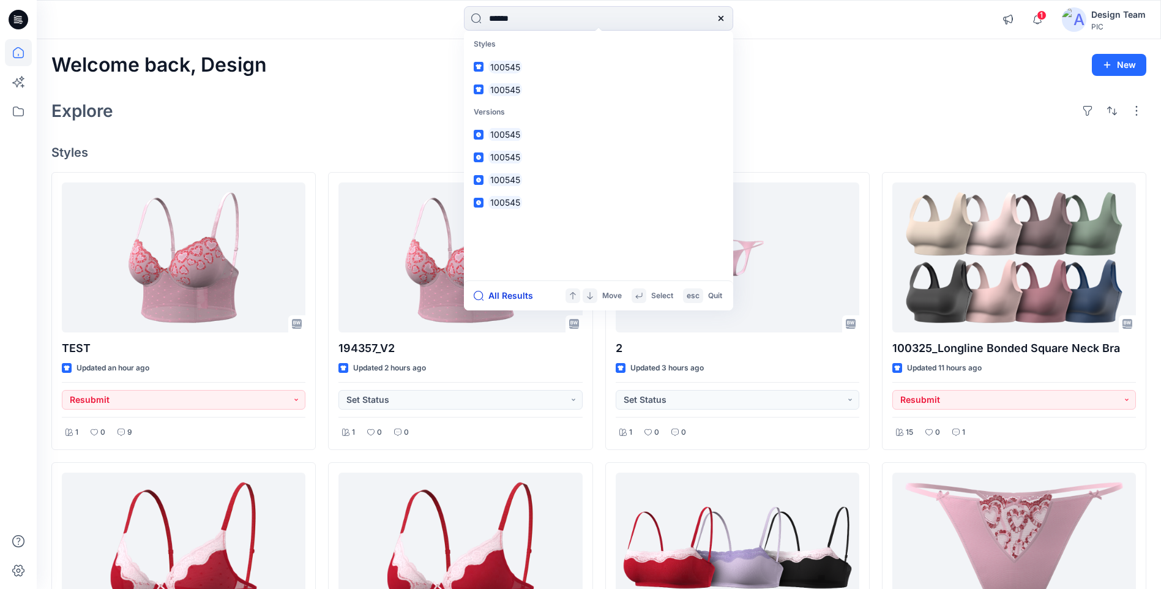
type input "******"
click at [513, 294] on button "All Results" at bounding box center [507, 295] width 67 height 15
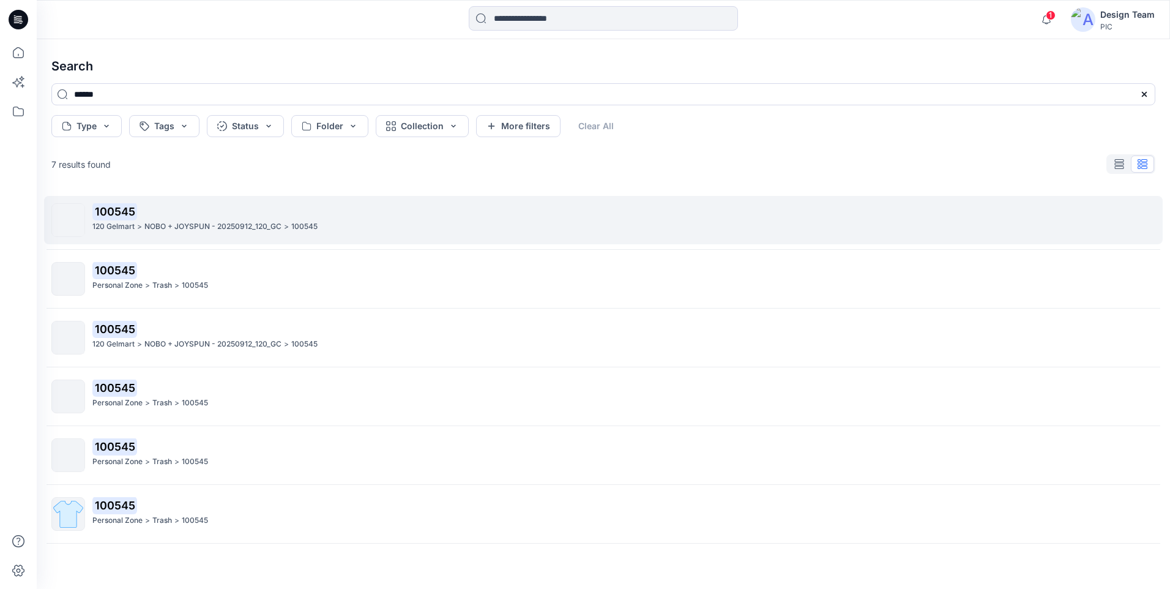
click at [162, 228] on p "NOBO + JOYSPUN - 20250912_120_GC" at bounding box center [212, 226] width 137 height 13
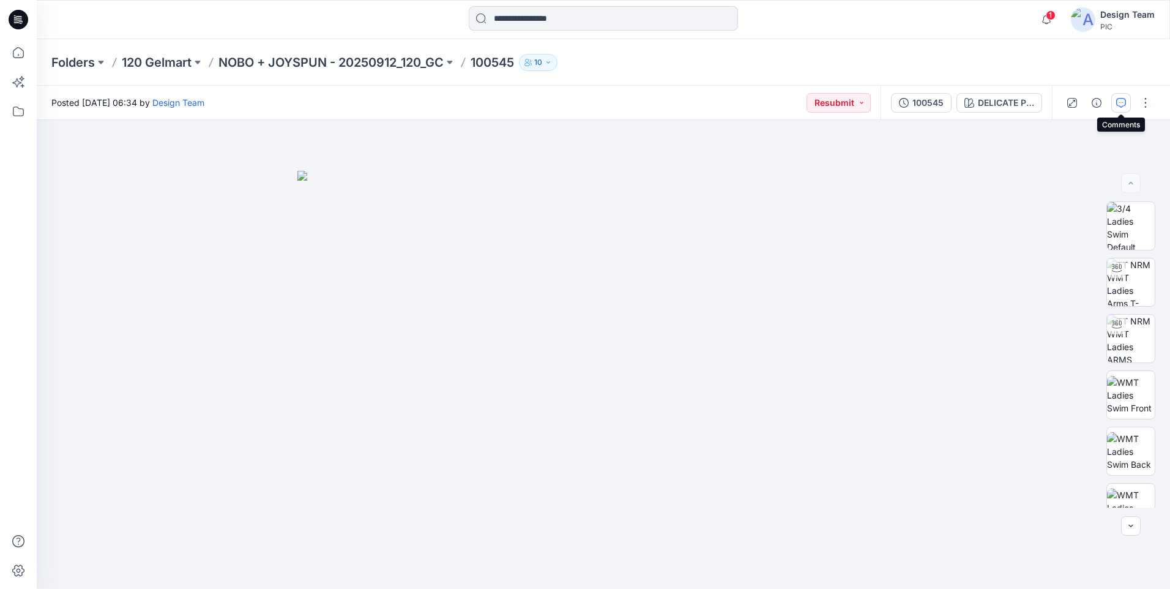
click at [1123, 102] on icon "button" at bounding box center [1121, 103] width 10 height 10
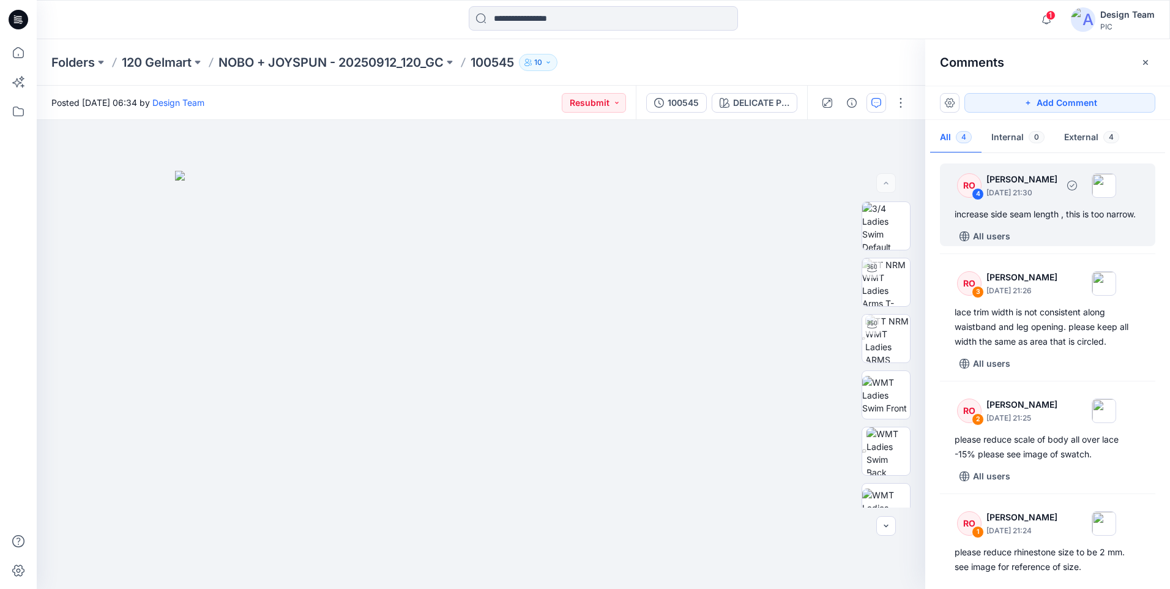
click at [1068, 222] on div "increase side seam length , this is too narrow." at bounding box center [1048, 214] width 186 height 15
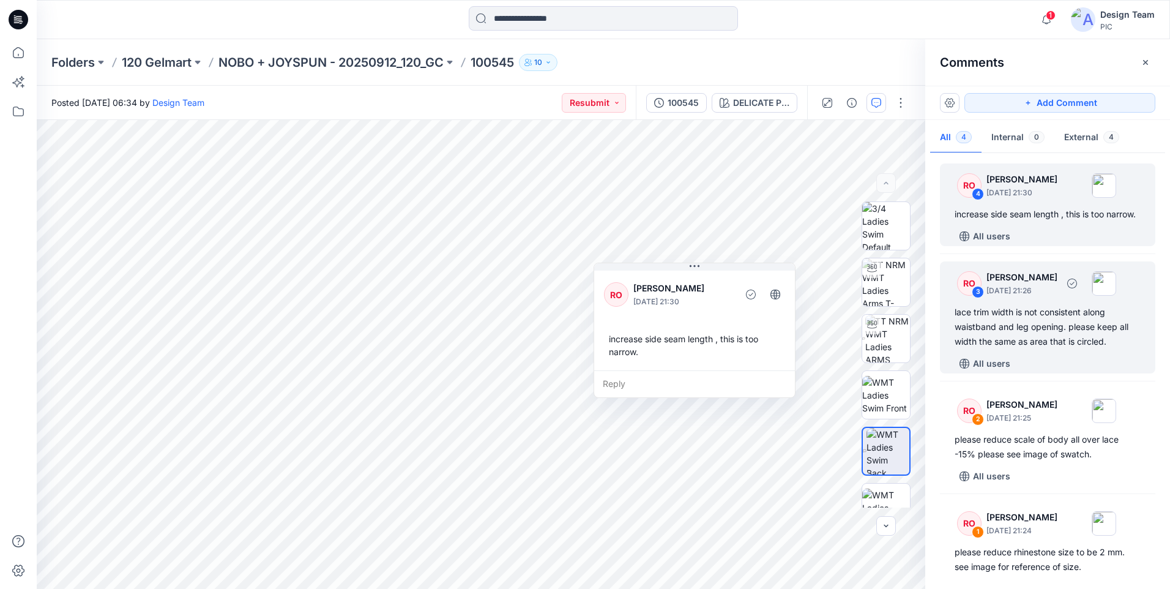
click at [1079, 349] on div "lace trim width is not consistent along waistband and leg opening. please keep …" at bounding box center [1048, 327] width 186 height 44
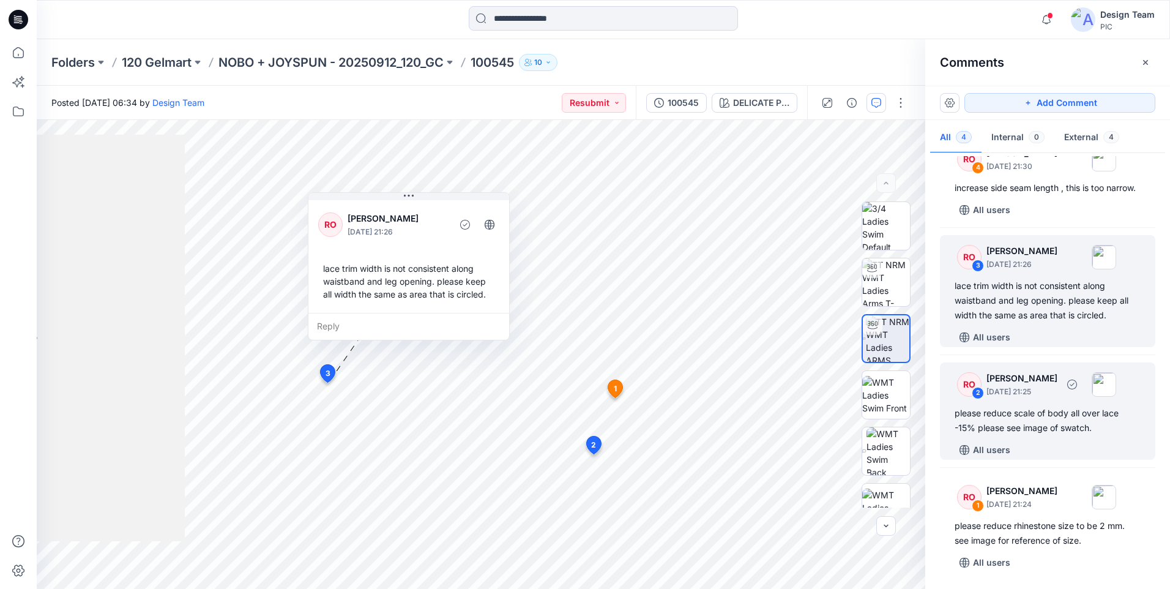
scroll to position [41, 0]
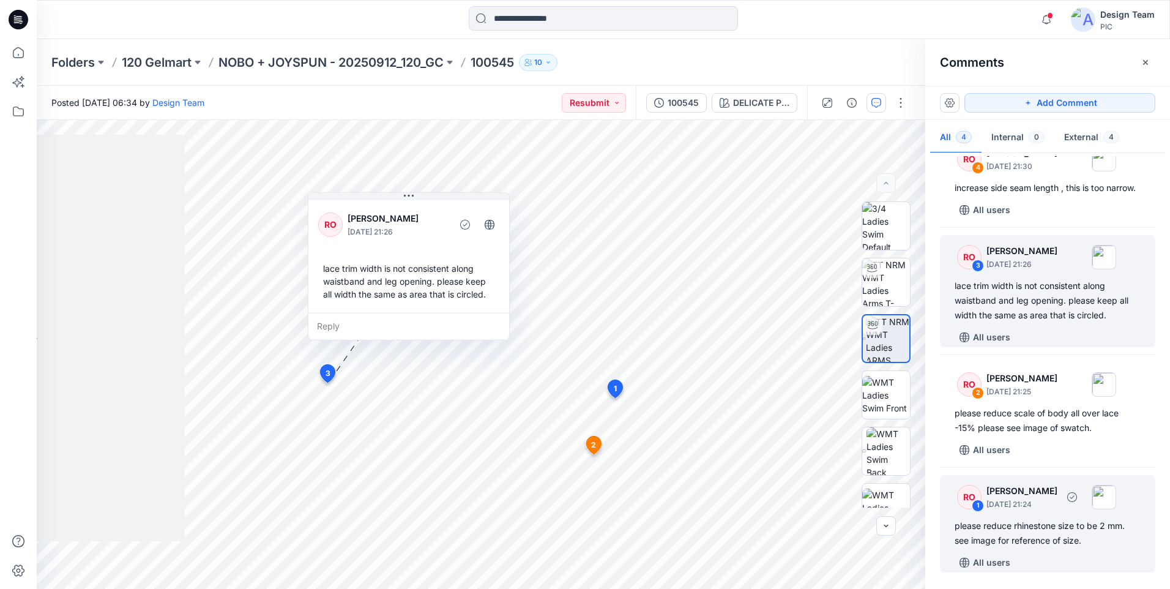
click at [1057, 538] on div "please reduce rhinestone size to be 2 mm. see image for reference of size." at bounding box center [1048, 532] width 186 height 29
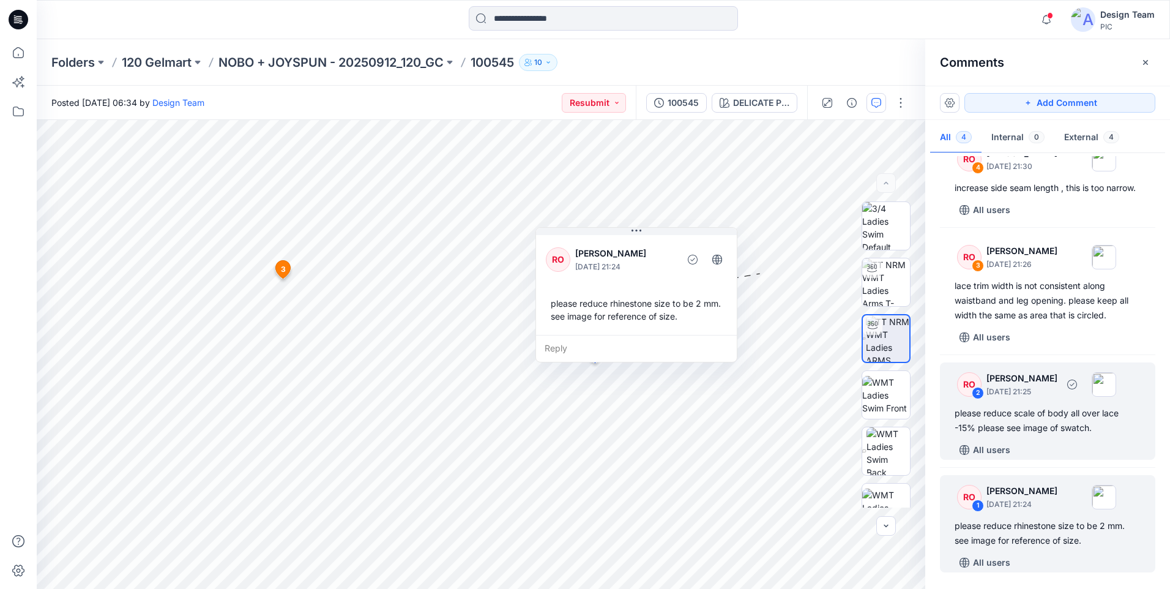
click at [1054, 429] on div "please reduce scale of body all over lace -15% please see image of swatch." at bounding box center [1048, 420] width 186 height 29
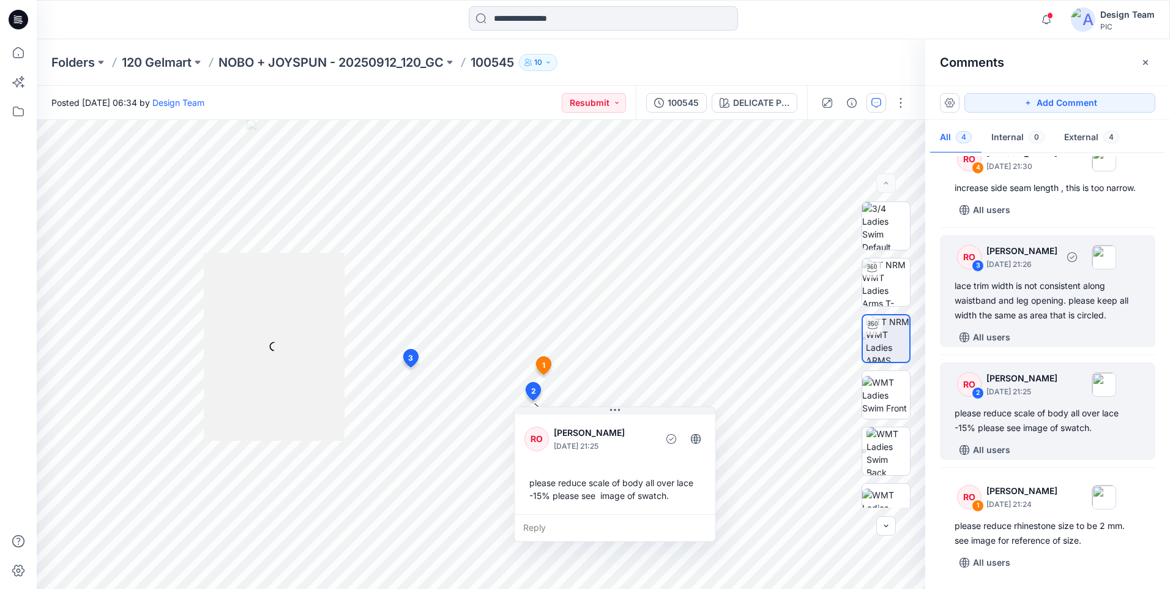
click at [1018, 324] on div "RO 3 Raquel Ortiz September 30, 2025 21:26 lace trim width is not consistent al…" at bounding box center [1047, 291] width 215 height 112
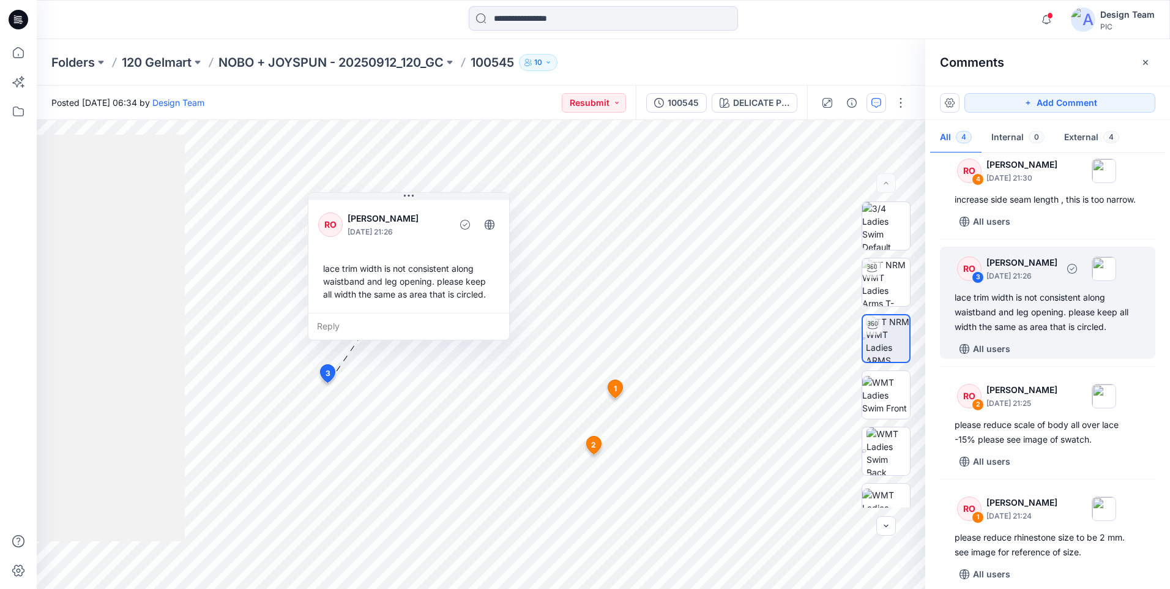
scroll to position [0, 0]
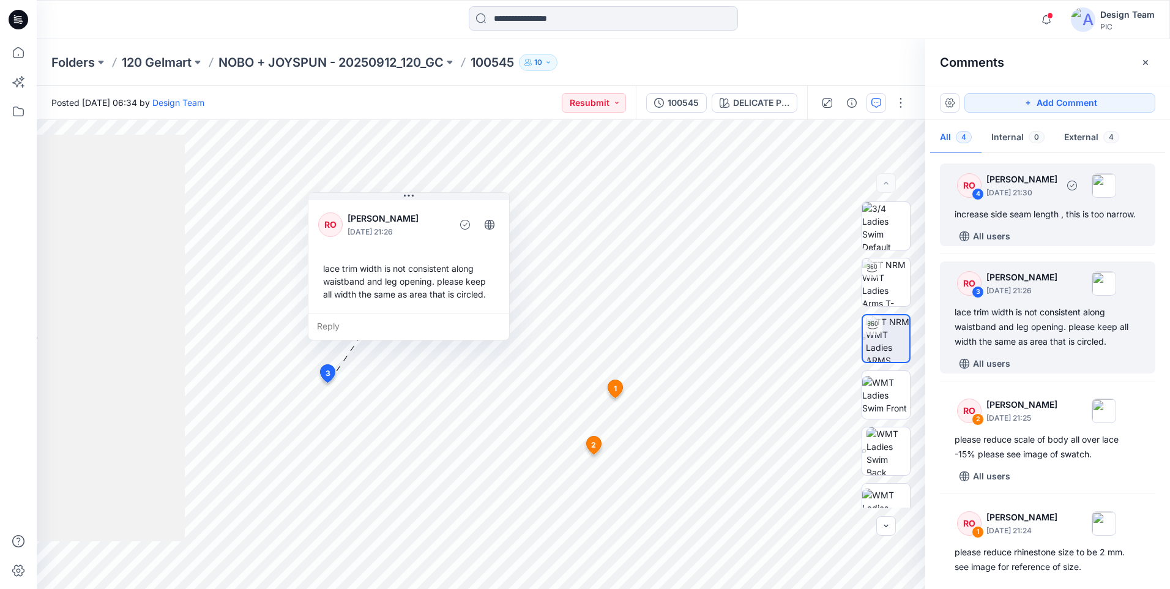
click at [1024, 222] on div "increase side seam length , this is too narrow." at bounding box center [1048, 214] width 186 height 15
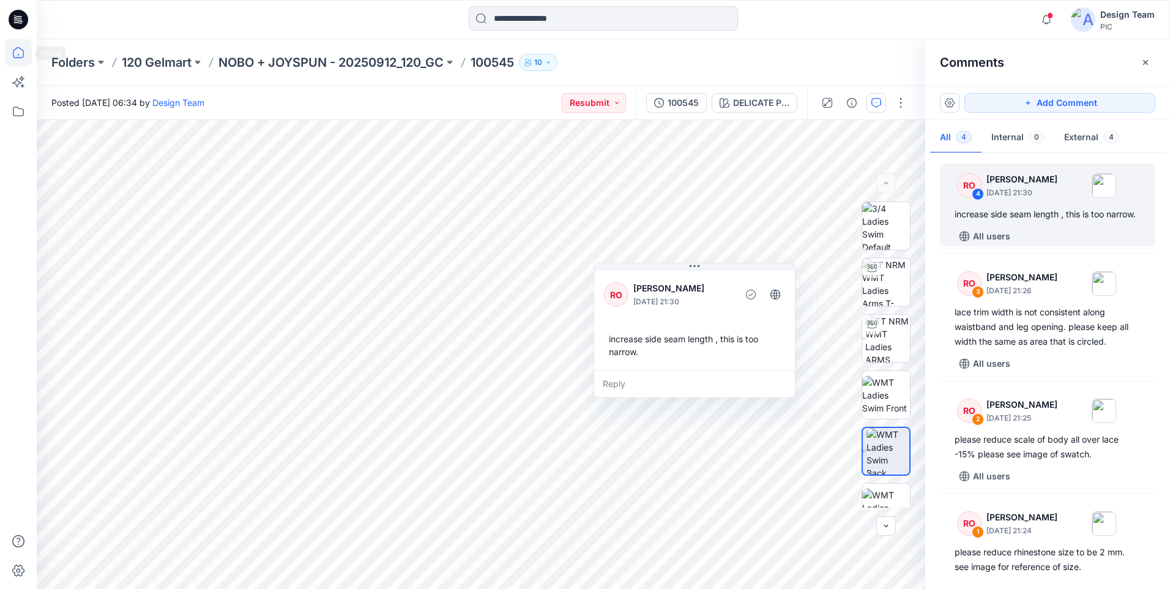
click at [24, 56] on icon at bounding box center [18, 52] width 27 height 27
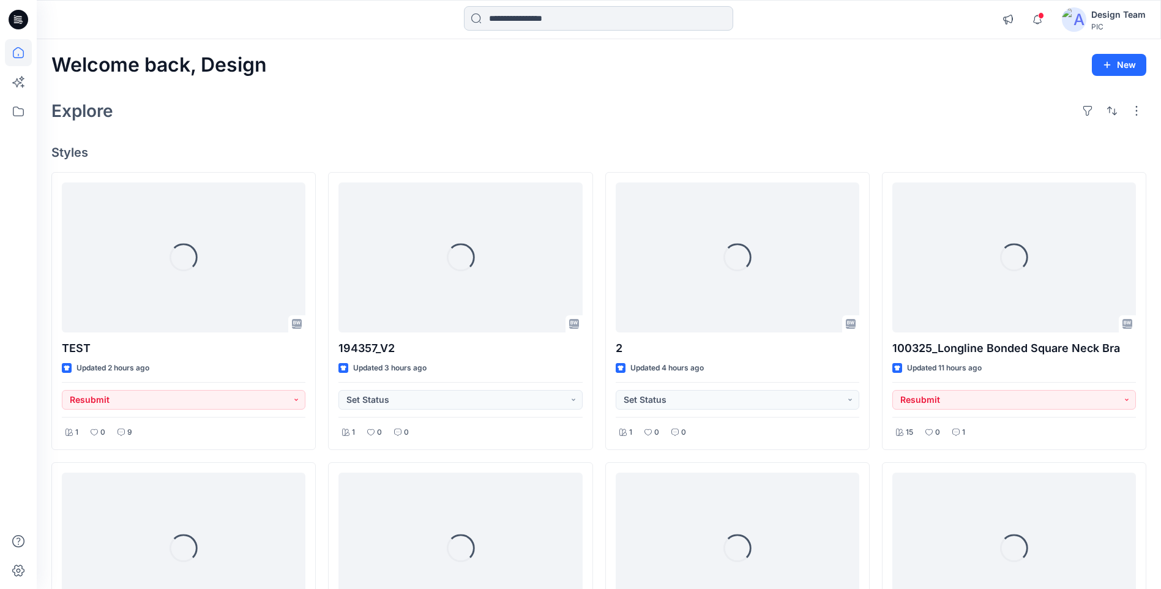
click at [590, 7] on input at bounding box center [598, 18] width 269 height 24
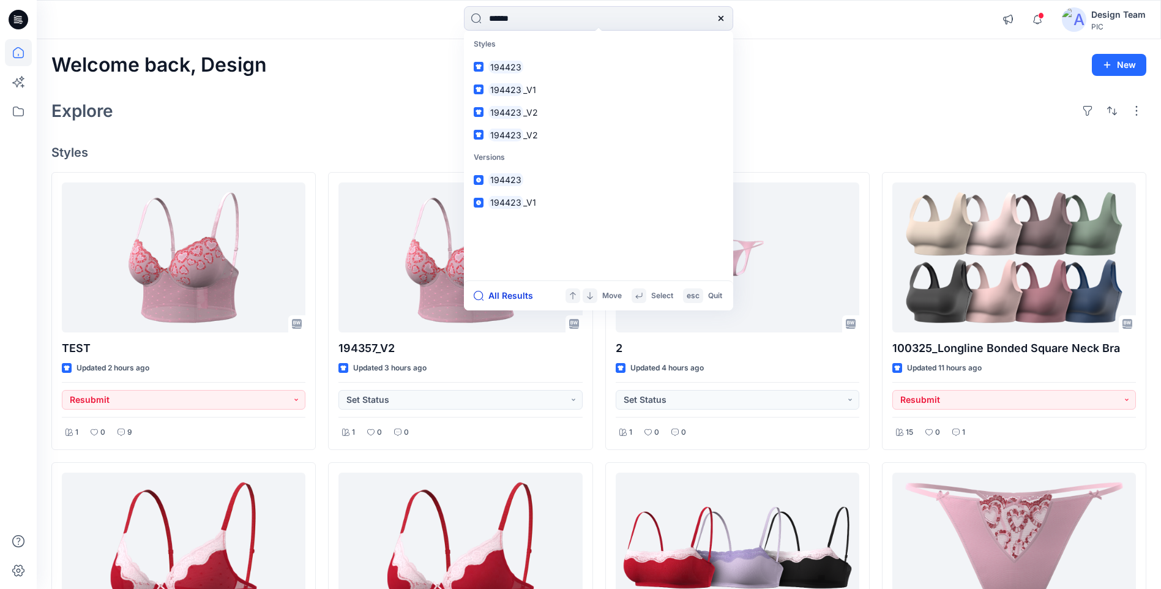
type input "******"
click at [524, 294] on button "All Results" at bounding box center [507, 295] width 67 height 15
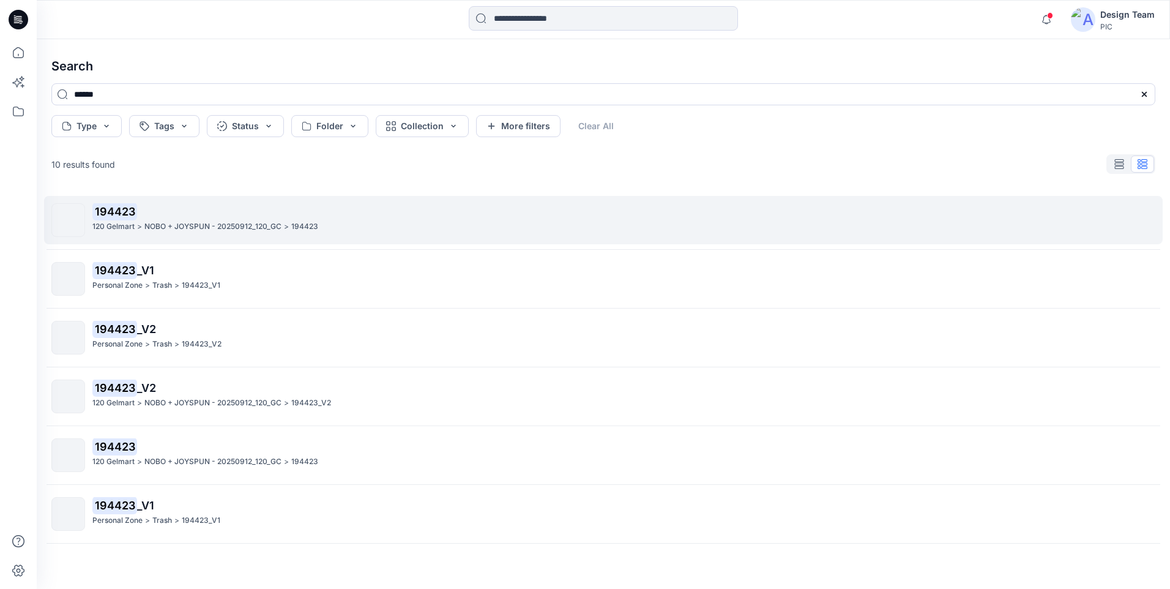
click at [123, 208] on mark "194423" at bounding box center [114, 211] width 45 height 17
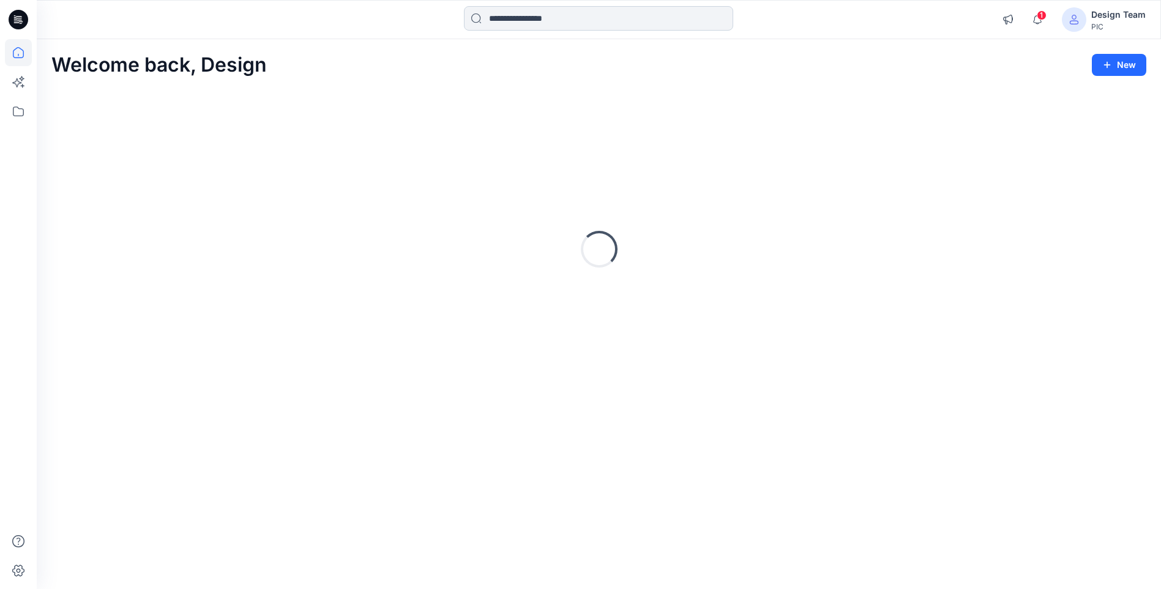
click at [561, 18] on input at bounding box center [598, 18] width 269 height 24
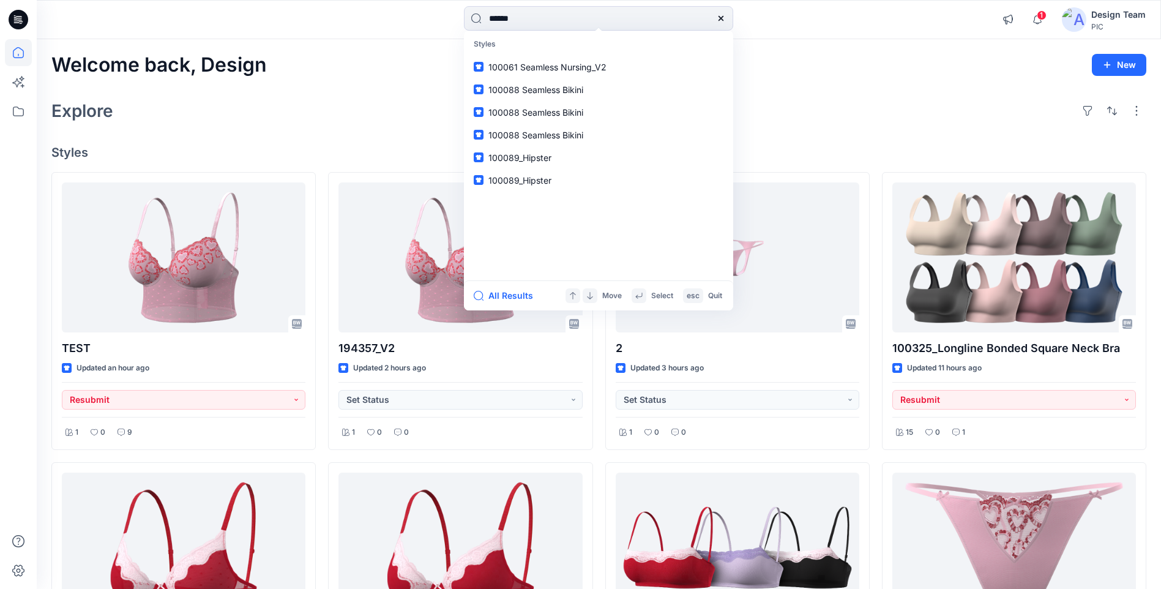
type input "******"
click at [507, 69] on mark "100545" at bounding box center [505, 67] width 34 height 14
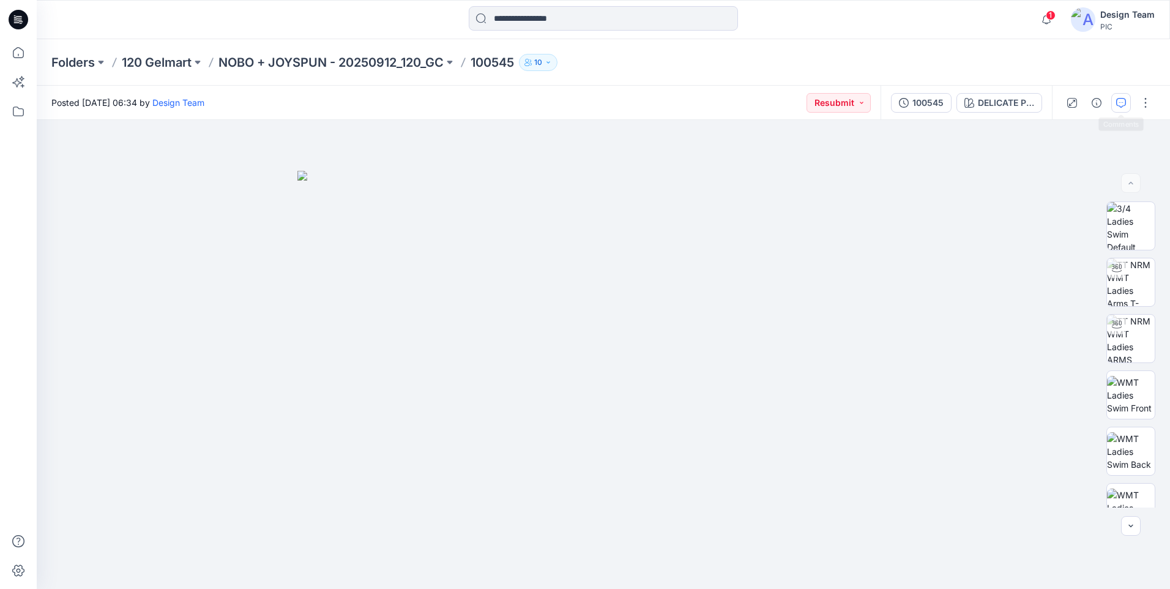
click at [1119, 108] on button "button" at bounding box center [1121, 103] width 20 height 20
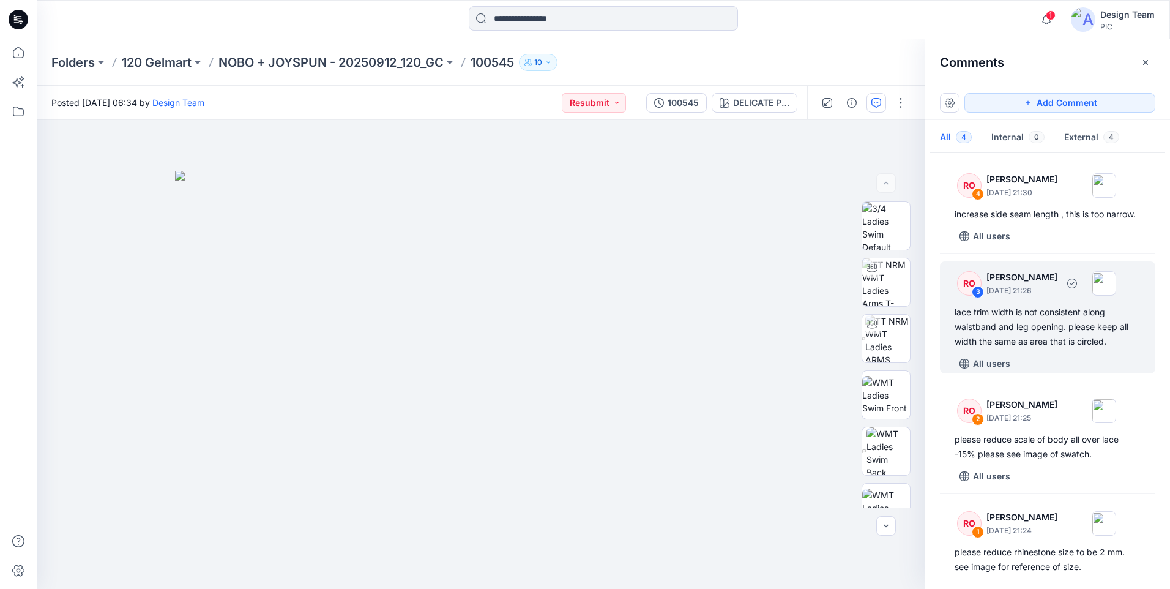
click at [1018, 349] on div "lace trim width is not consistent along waistband and leg opening. please keep …" at bounding box center [1048, 327] width 186 height 44
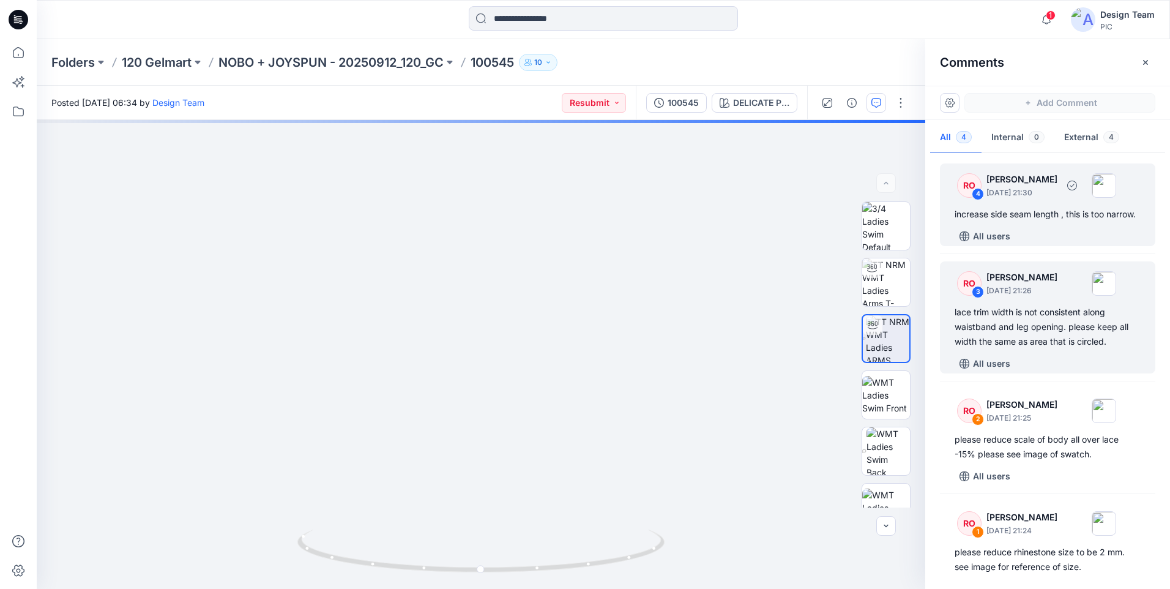
click at [1024, 222] on div "increase side seam length , this is too narrow." at bounding box center [1048, 214] width 186 height 15
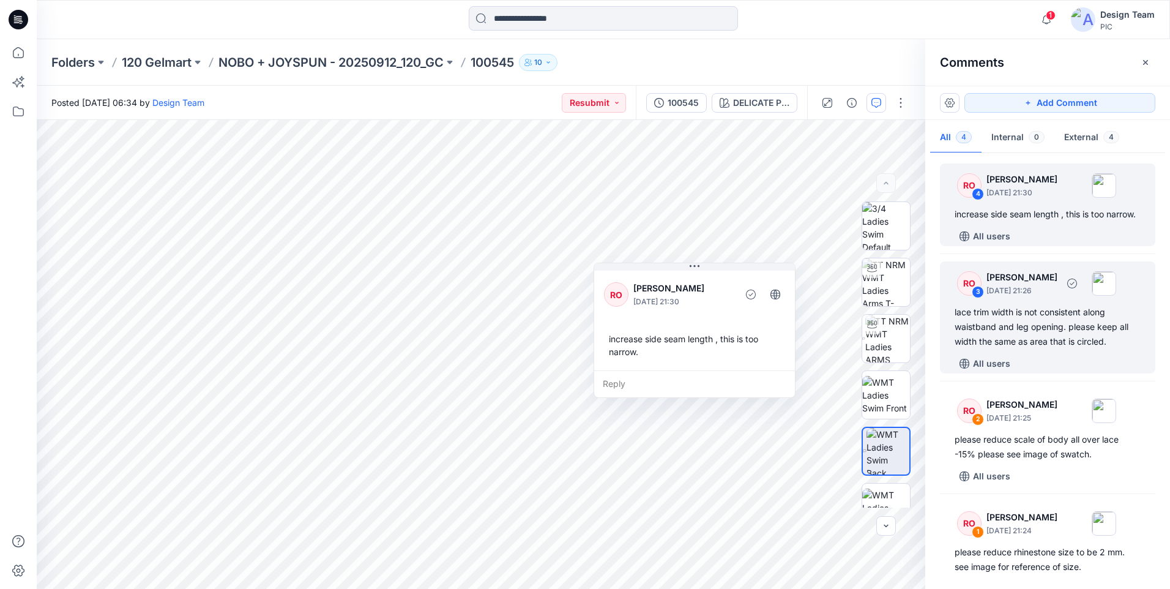
click at [1023, 329] on div "lace trim width is not consistent along waistband and leg opening. please keep …" at bounding box center [1048, 327] width 186 height 44
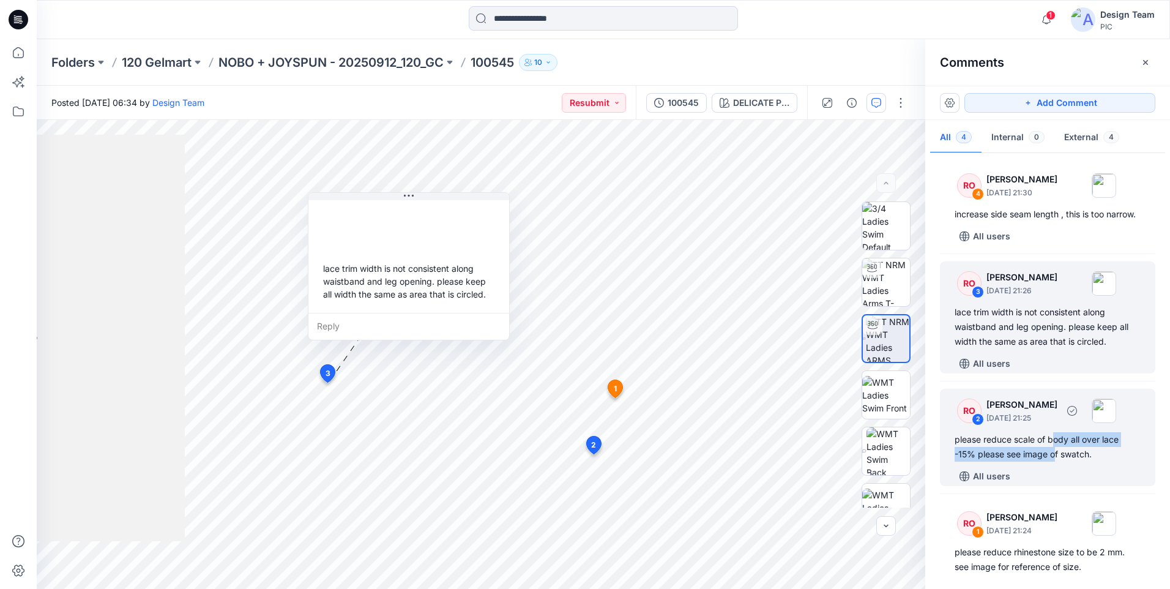
click at [1056, 461] on div "please reduce scale of body all over lace -15% please see image of swatch." at bounding box center [1048, 446] width 186 height 29
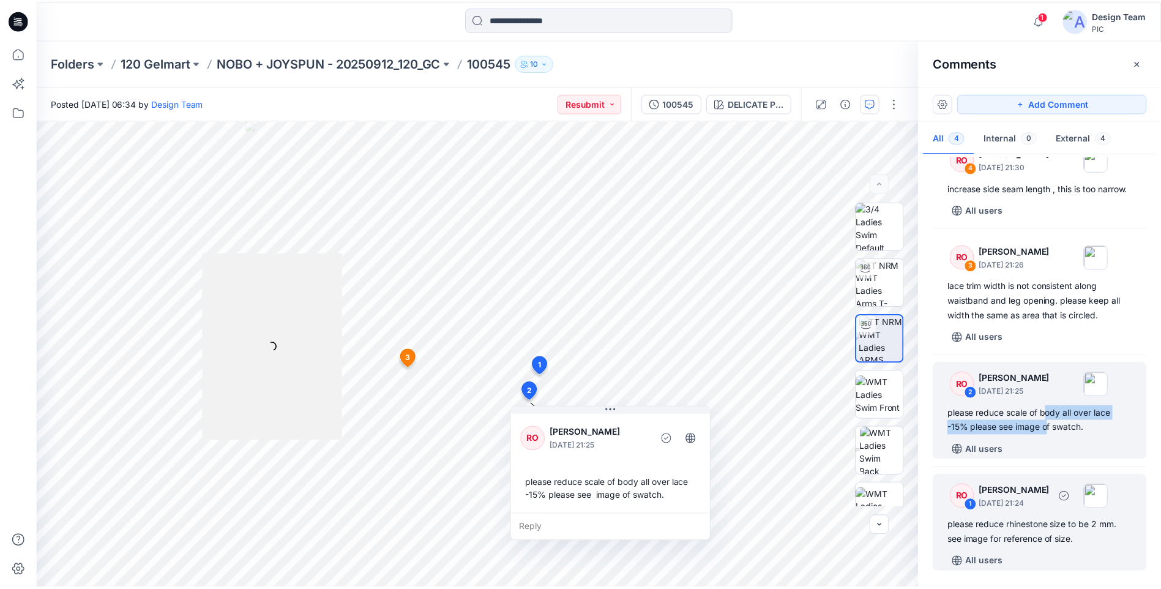
scroll to position [41, 0]
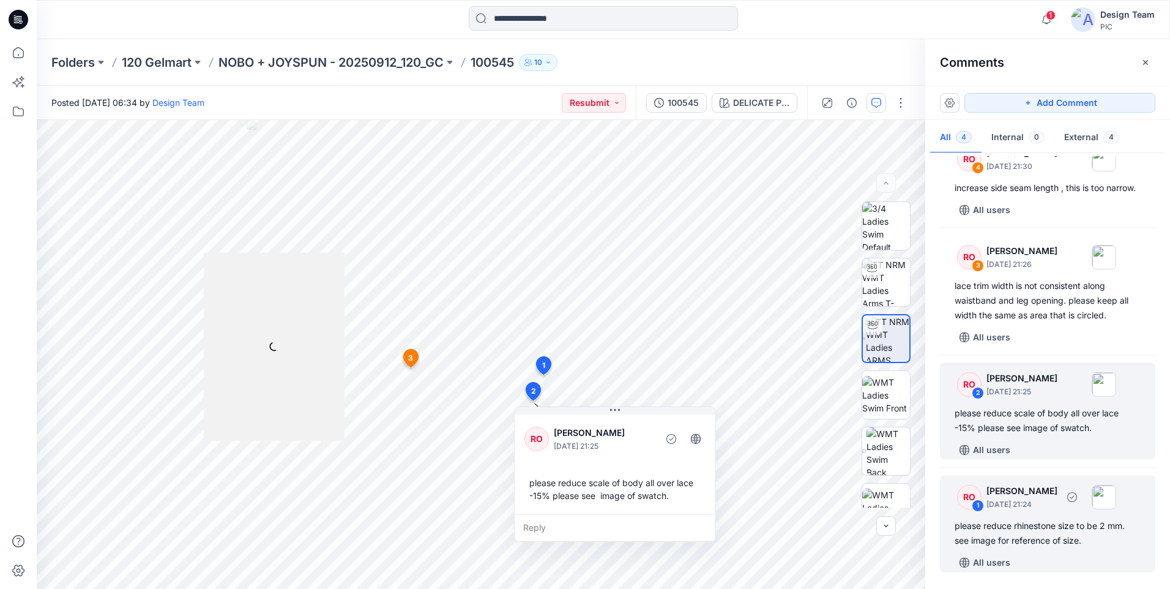
click at [1042, 536] on div "please reduce rhinestone size to be 2 mm. see image for reference of size." at bounding box center [1048, 532] width 186 height 29
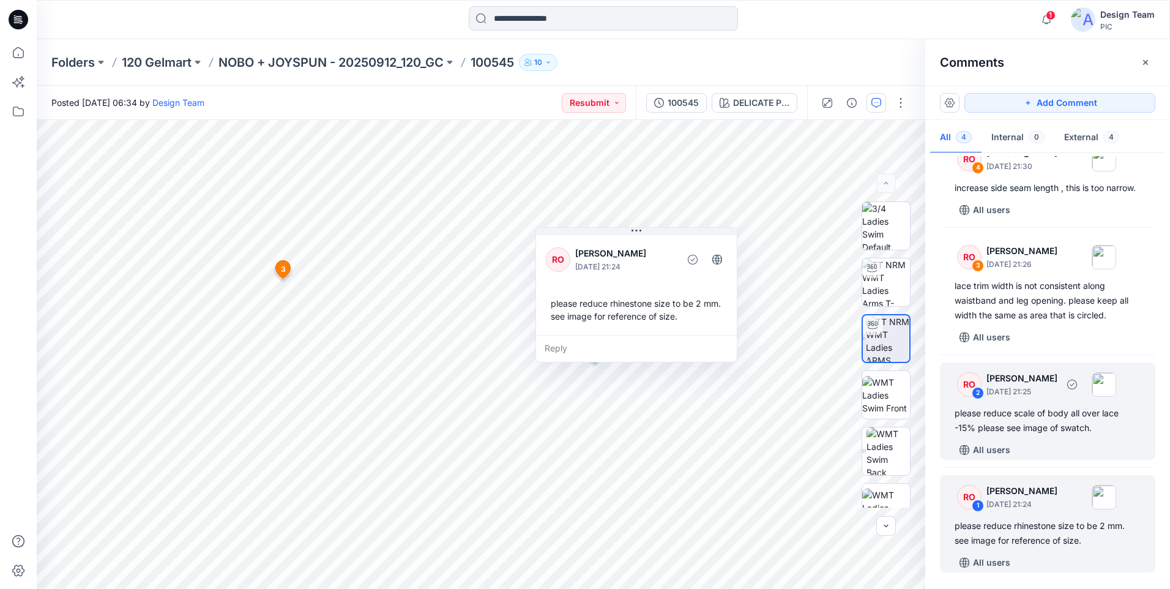
click at [1034, 430] on div "please reduce scale of body all over lace -15% please see image of swatch." at bounding box center [1048, 420] width 186 height 29
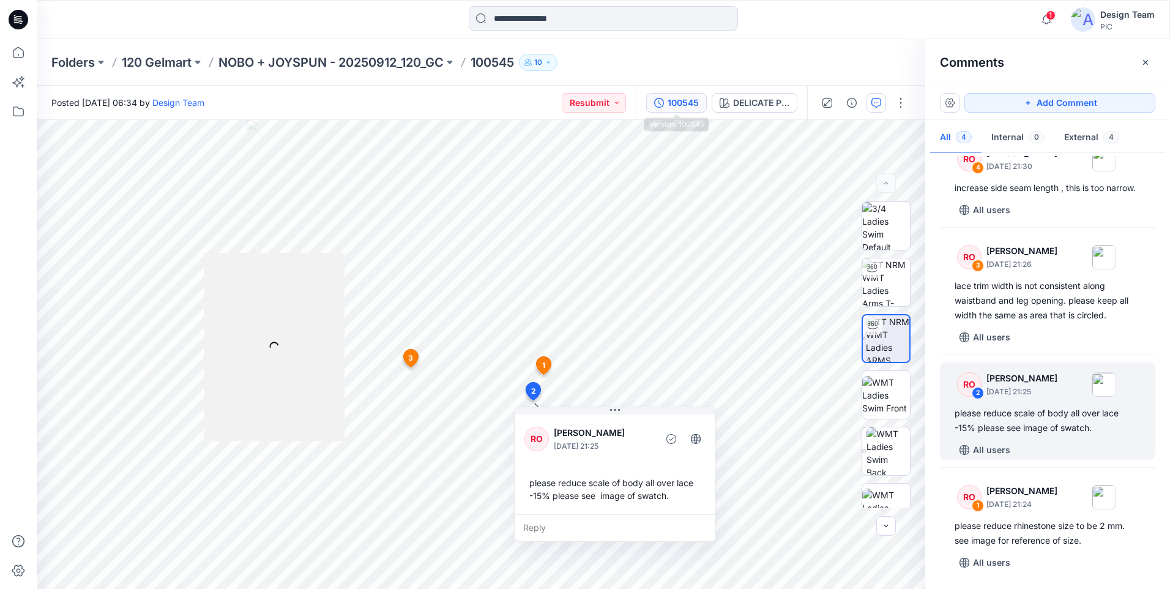
click at [678, 109] on div "100545" at bounding box center [683, 102] width 31 height 13
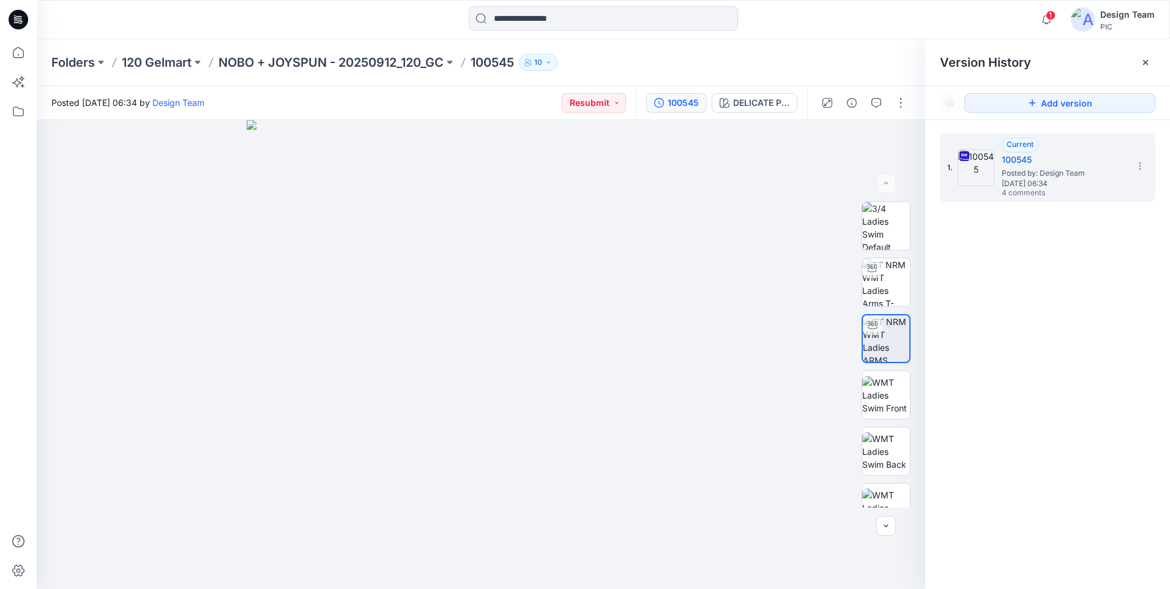
click at [678, 109] on div "100545" at bounding box center [683, 102] width 31 height 13
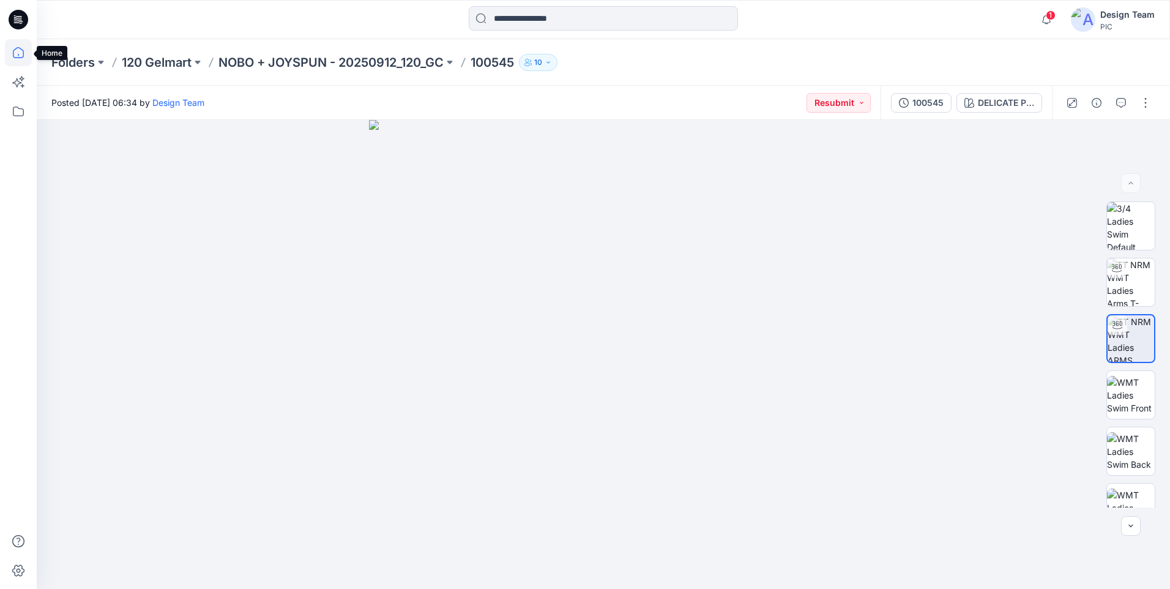
click at [15, 65] on icon at bounding box center [18, 52] width 27 height 27
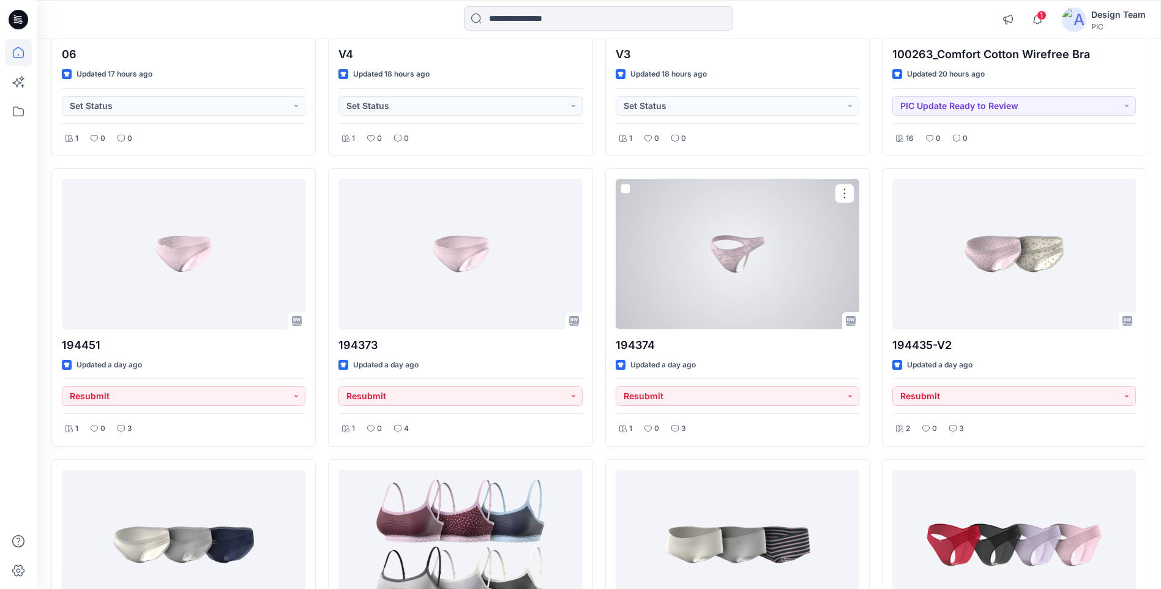
scroll to position [868, 0]
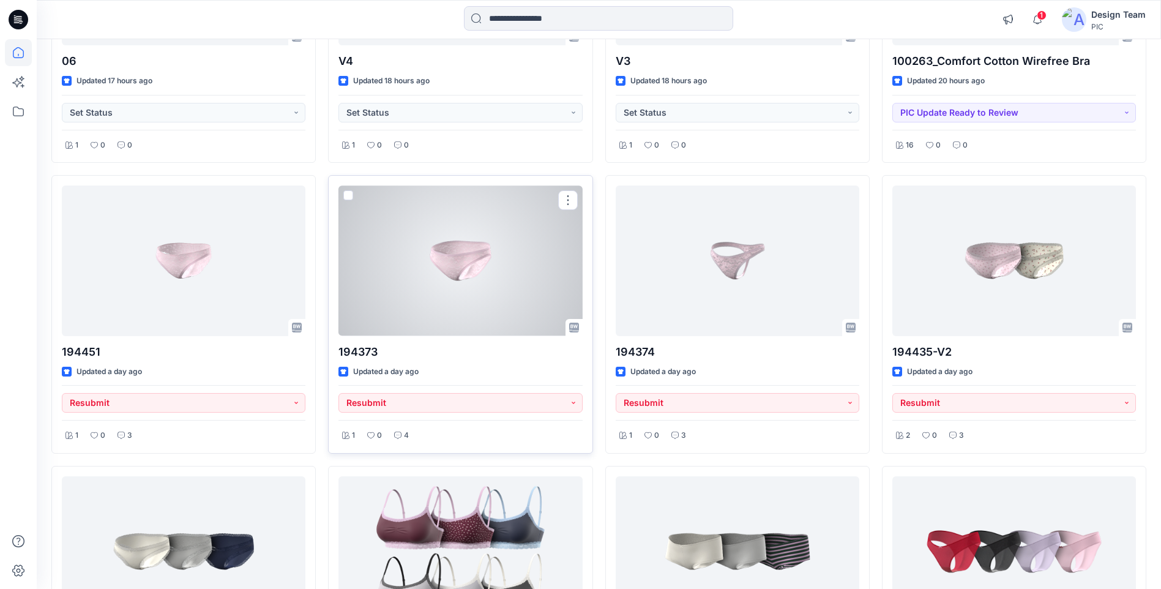
click at [494, 257] on div at bounding box center [460, 260] width 244 height 150
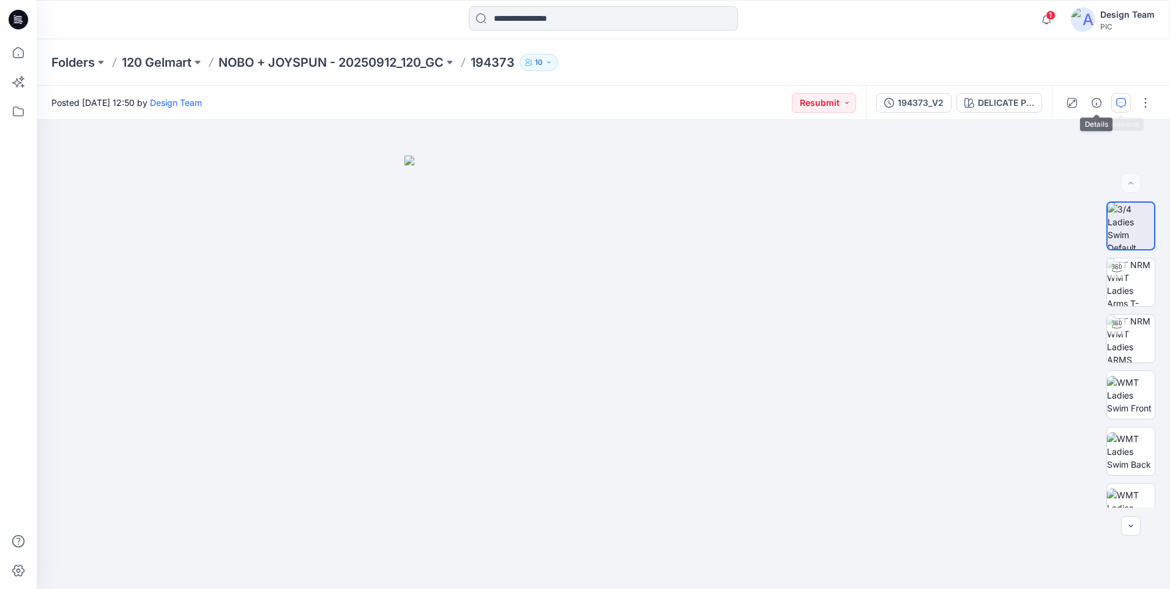
click at [1119, 103] on icon "button" at bounding box center [1121, 103] width 10 height 10
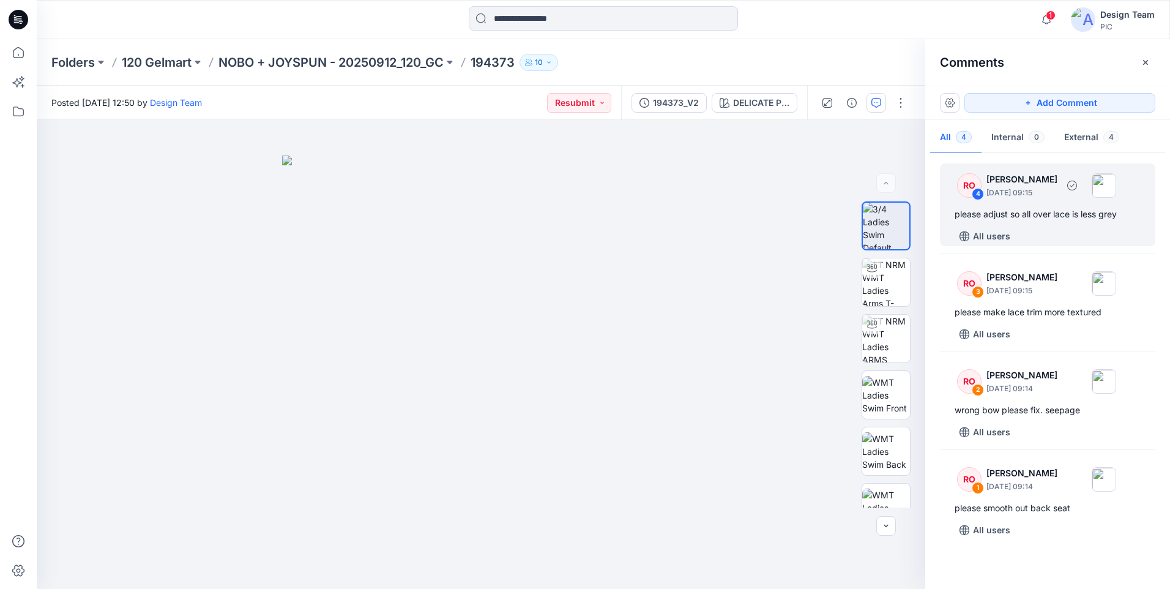
click at [1053, 225] on div "RO 4 [PERSON_NAME] [DATE] 09:15 please adjust so all over lace is less grey All…" at bounding box center [1047, 204] width 215 height 83
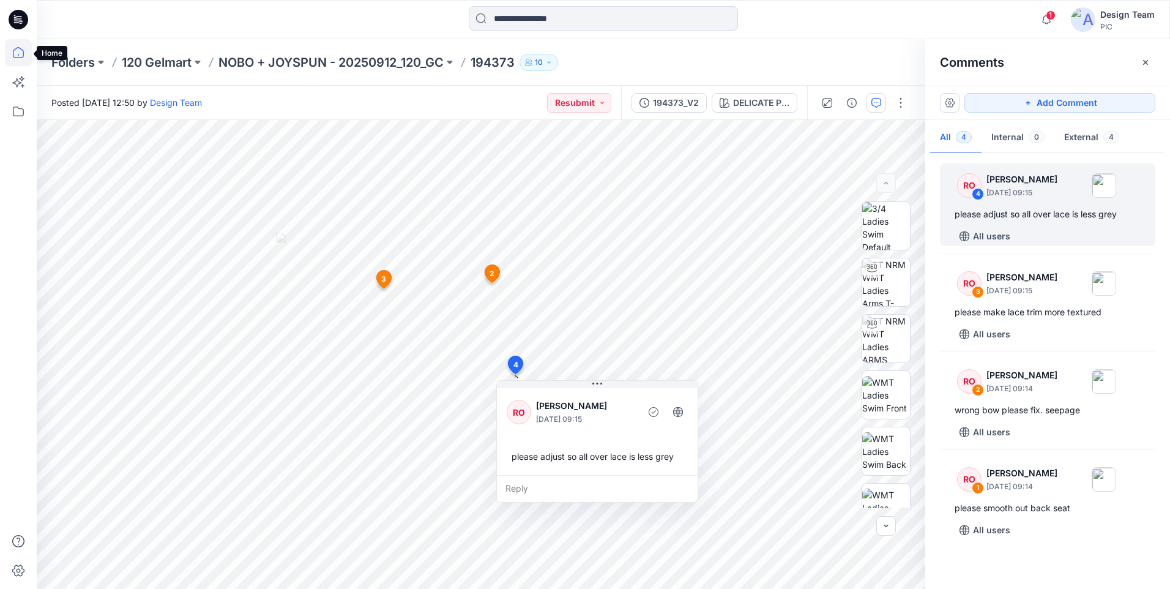
click at [17, 48] on icon at bounding box center [18, 52] width 11 height 11
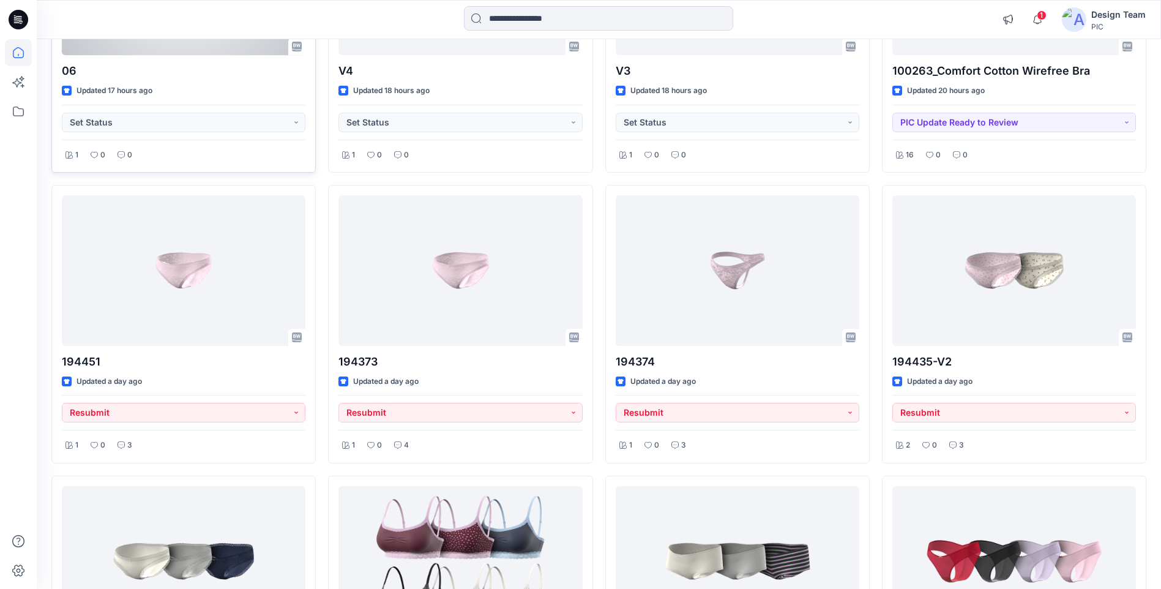
scroll to position [918, 0]
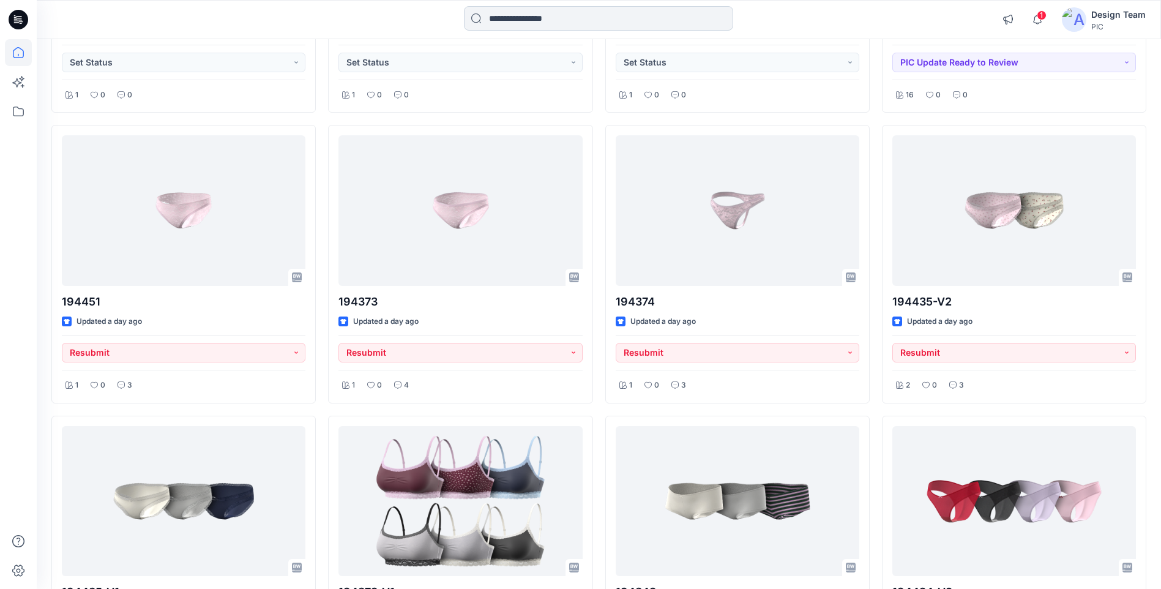
click at [633, 15] on input at bounding box center [598, 18] width 269 height 24
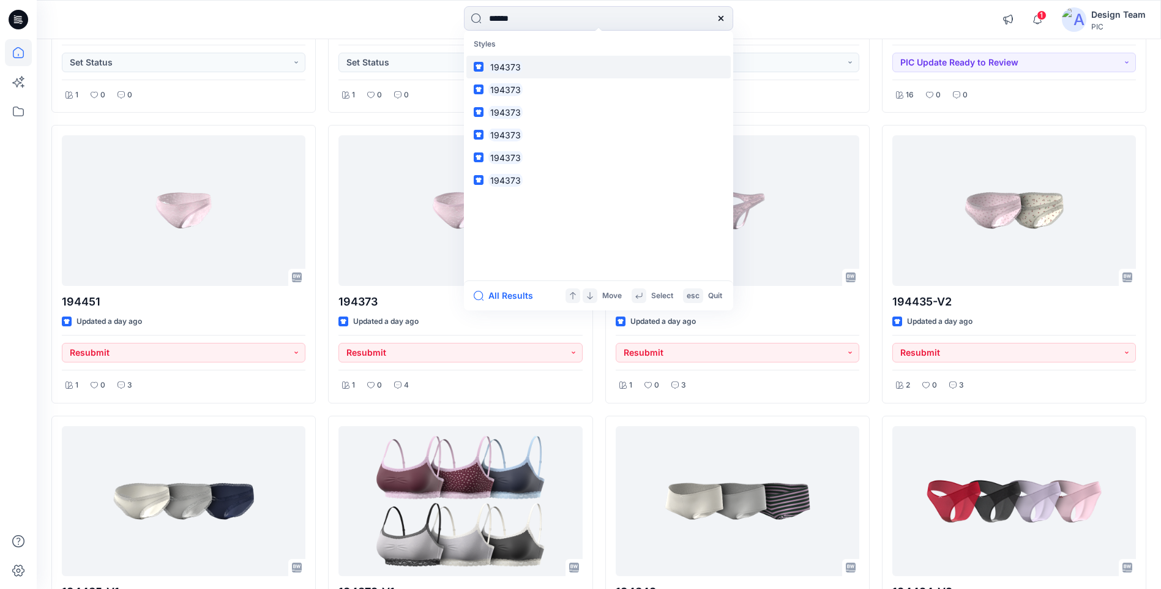
type input "******"
click at [650, 56] on link "194373" at bounding box center [598, 67] width 264 height 23
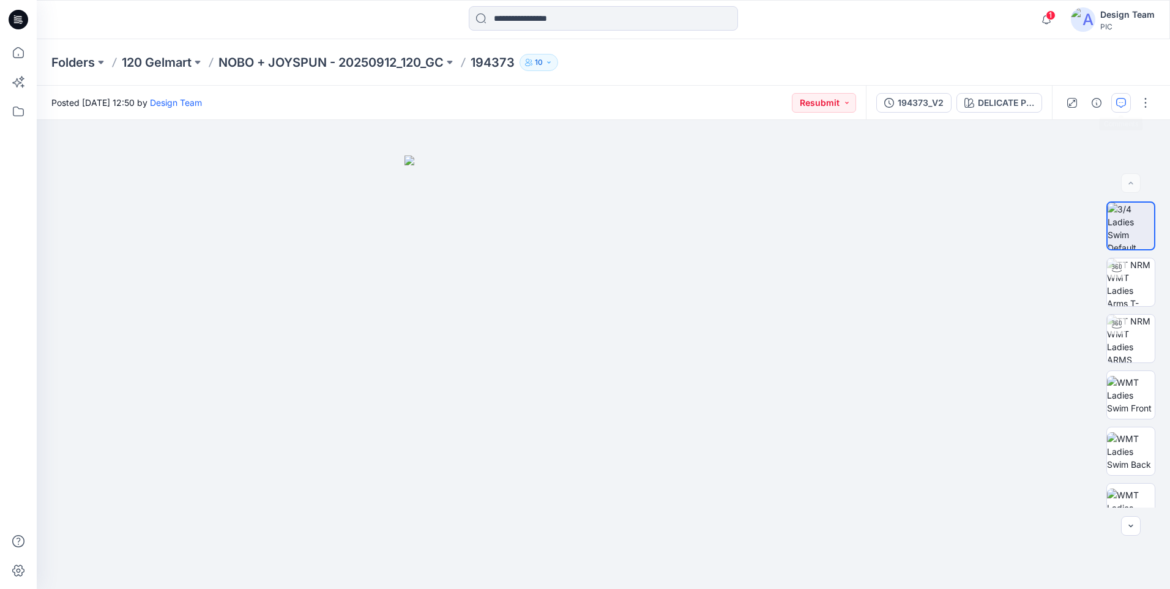
click at [1119, 100] on icon "button" at bounding box center [1121, 103] width 10 height 10
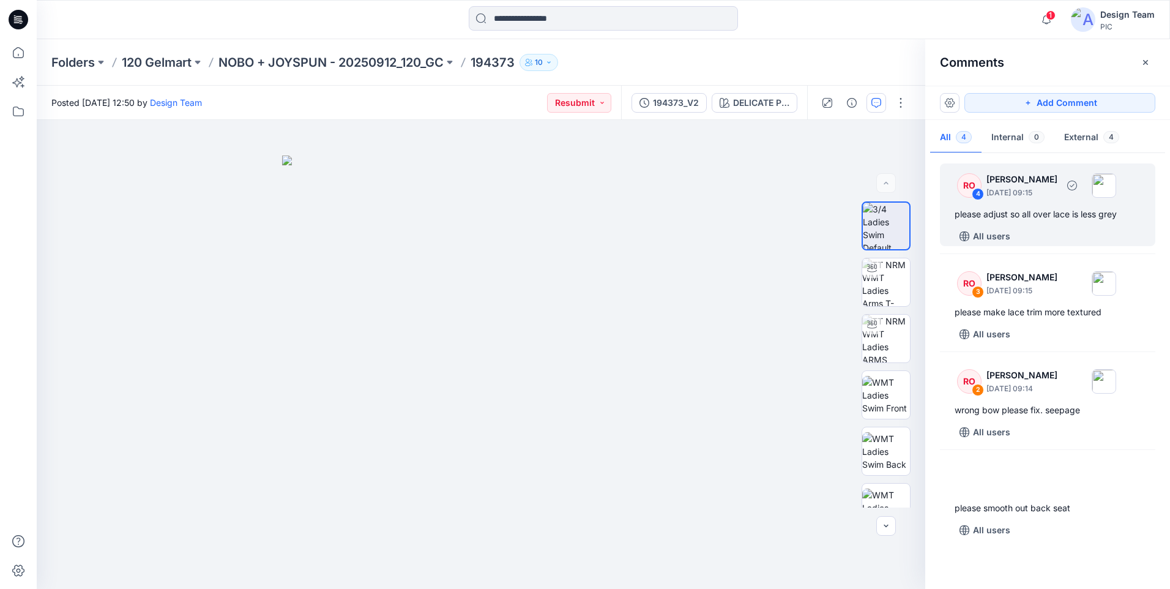
click at [1063, 229] on div "All users" at bounding box center [1055, 236] width 201 height 20
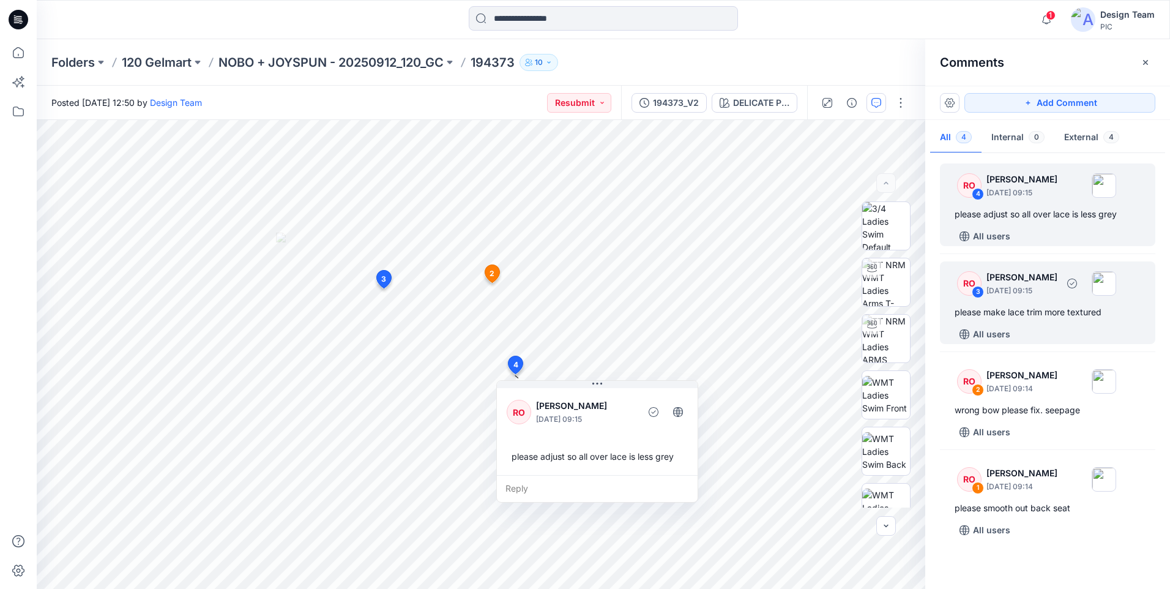
click at [1076, 334] on div "All users" at bounding box center [1055, 334] width 201 height 20
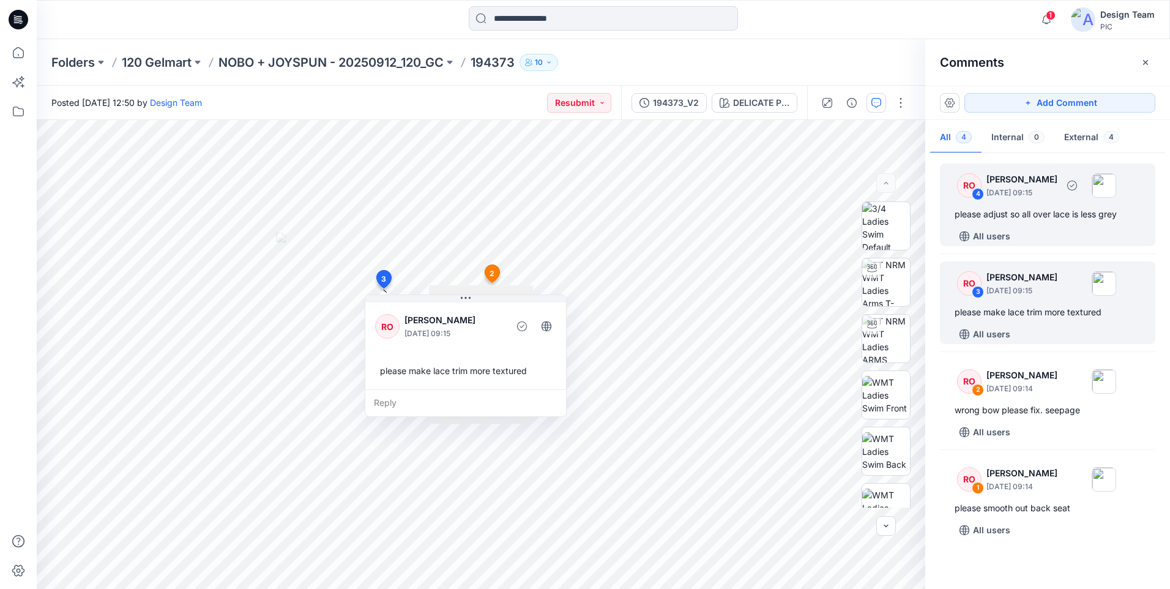
click at [1043, 206] on div "RO 4 [PERSON_NAME] [DATE] 09:15 please adjust so all over lace is less grey All…" at bounding box center [1047, 204] width 215 height 83
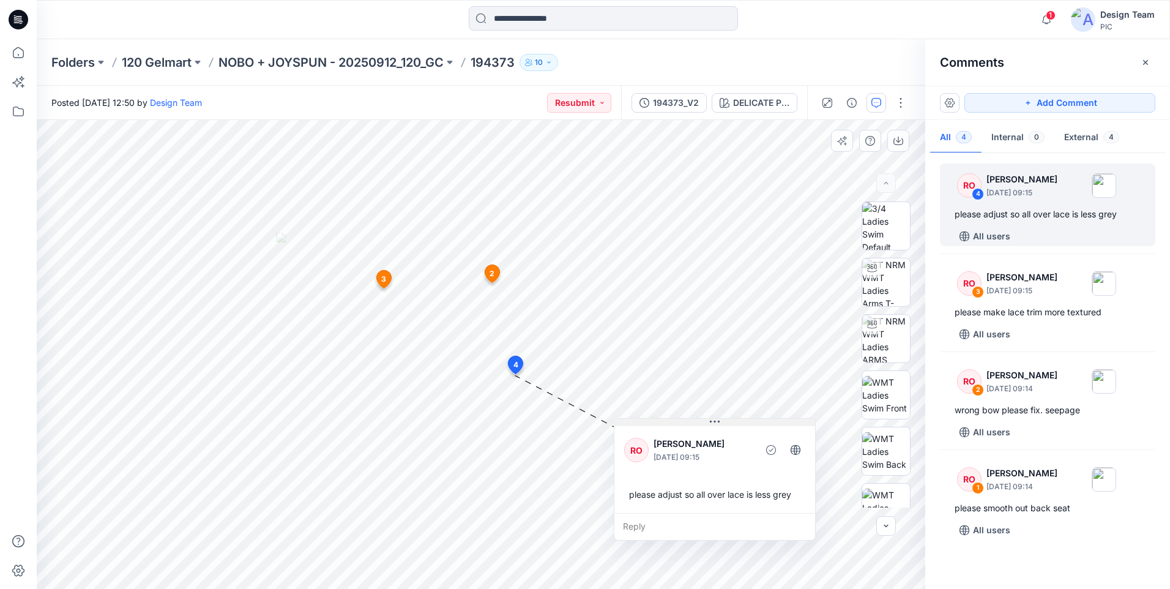
drag, startPoint x: 594, startPoint y: 386, endPoint x: 711, endPoint y: 424, distance: 123.5
click at [711, 424] on icon at bounding box center [715, 422] width 10 height 10
click at [584, 348] on div "5 2 RO [PERSON_NAME] [DATE] 09:14 wrong bow please fix. seepage Reply 3 RO [PER…" at bounding box center [481, 354] width 889 height 469
click at [560, 336] on div "5 2 RO [PERSON_NAME] [DATE] 09:14 wrong bow please fix. seepage Reply 3 RO [PER…" at bounding box center [481, 354] width 889 height 469
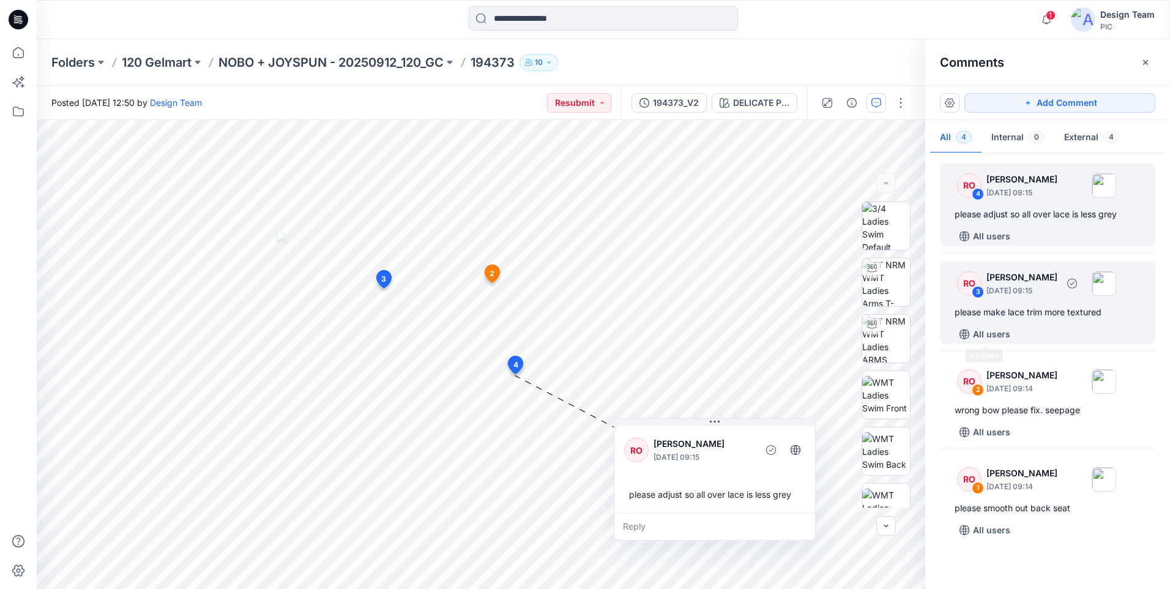
click at [993, 318] on div "please make lace trim more textured" at bounding box center [1048, 312] width 186 height 15
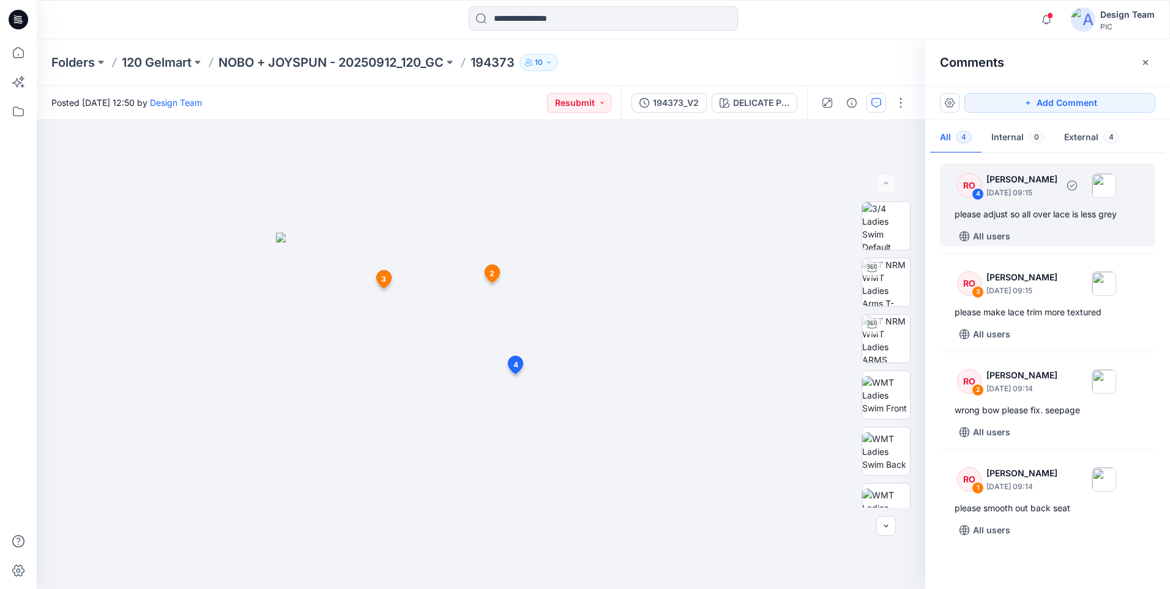
click at [1038, 219] on div "please adjust so all over lace is less grey" at bounding box center [1048, 214] width 186 height 15
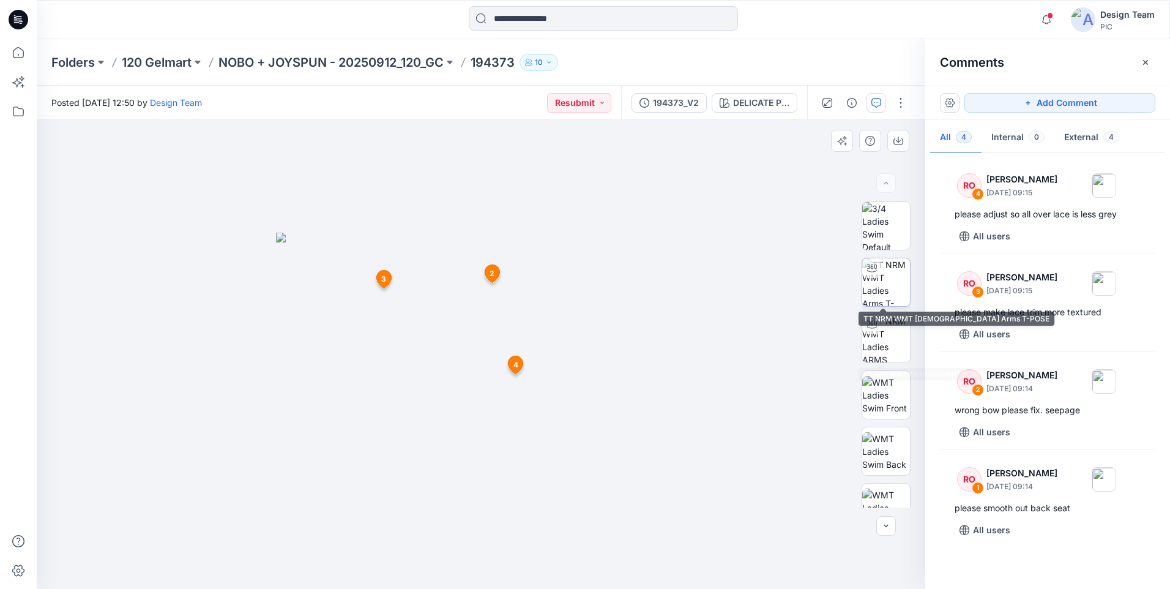
click at [887, 299] on img at bounding box center [886, 282] width 48 height 48
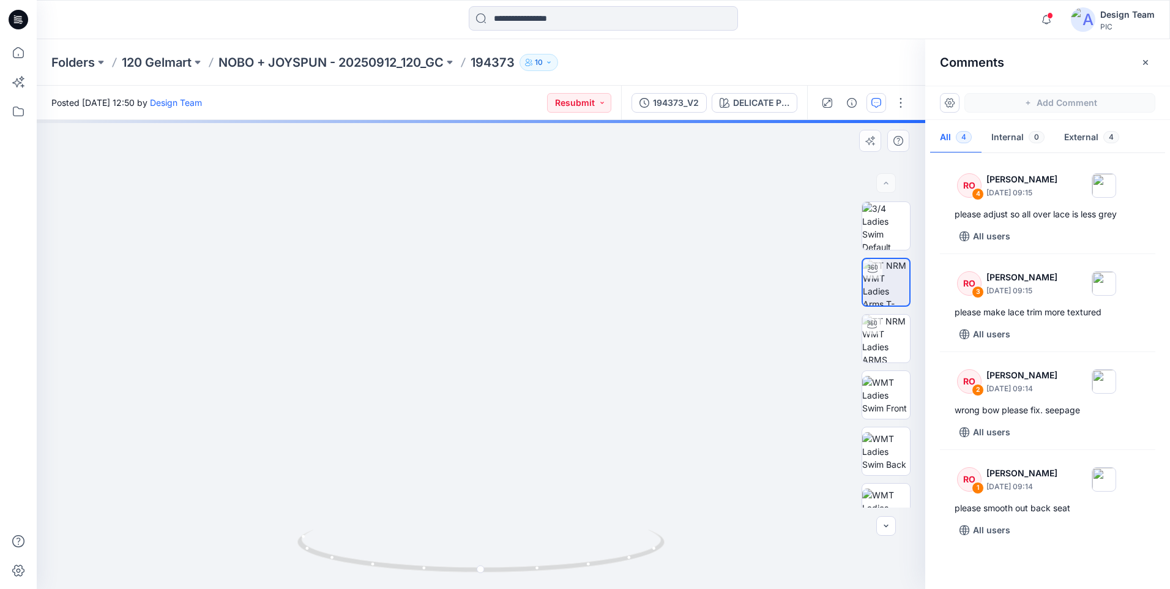
drag, startPoint x: 475, startPoint y: 461, endPoint x: 490, endPoint y: 270, distance: 192.1
